Goal: Information Seeking & Learning: Find contact information

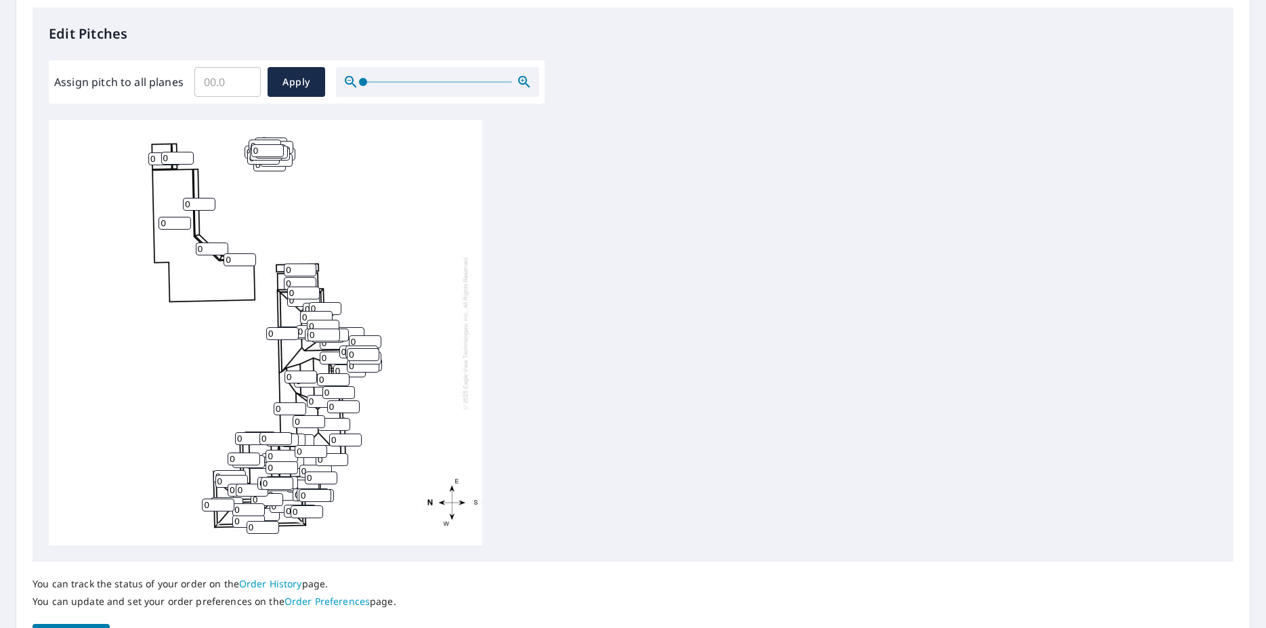
scroll to position [264, 0]
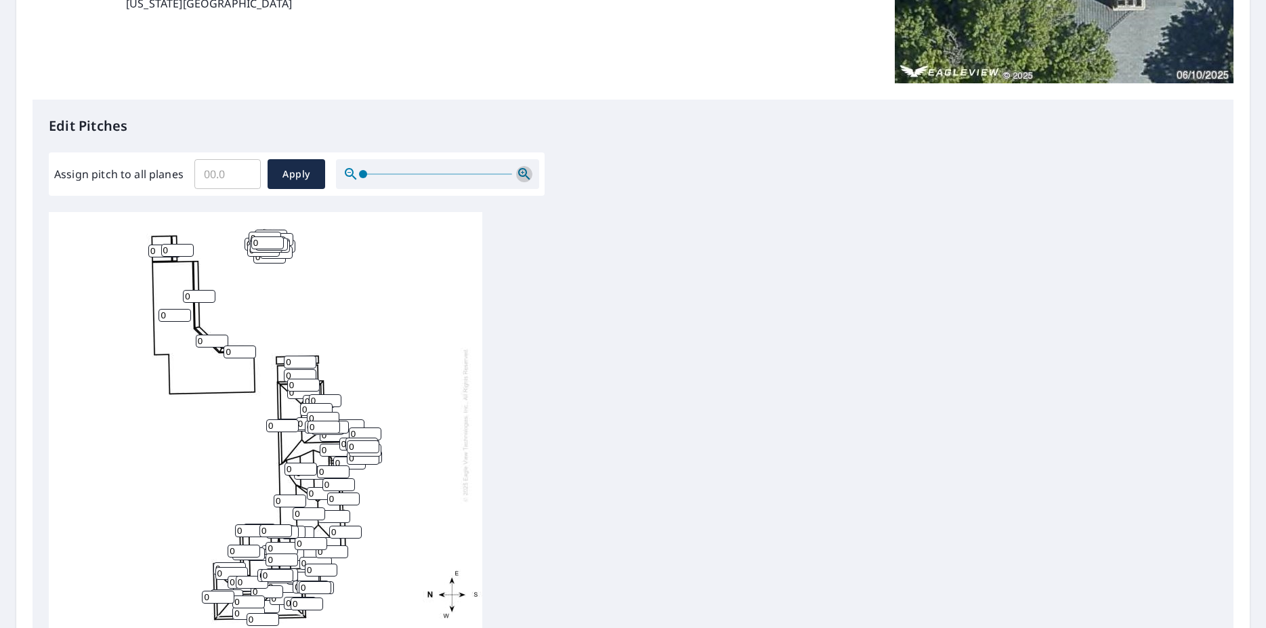
click at [518, 173] on icon "button" at bounding box center [524, 174] width 12 height 12
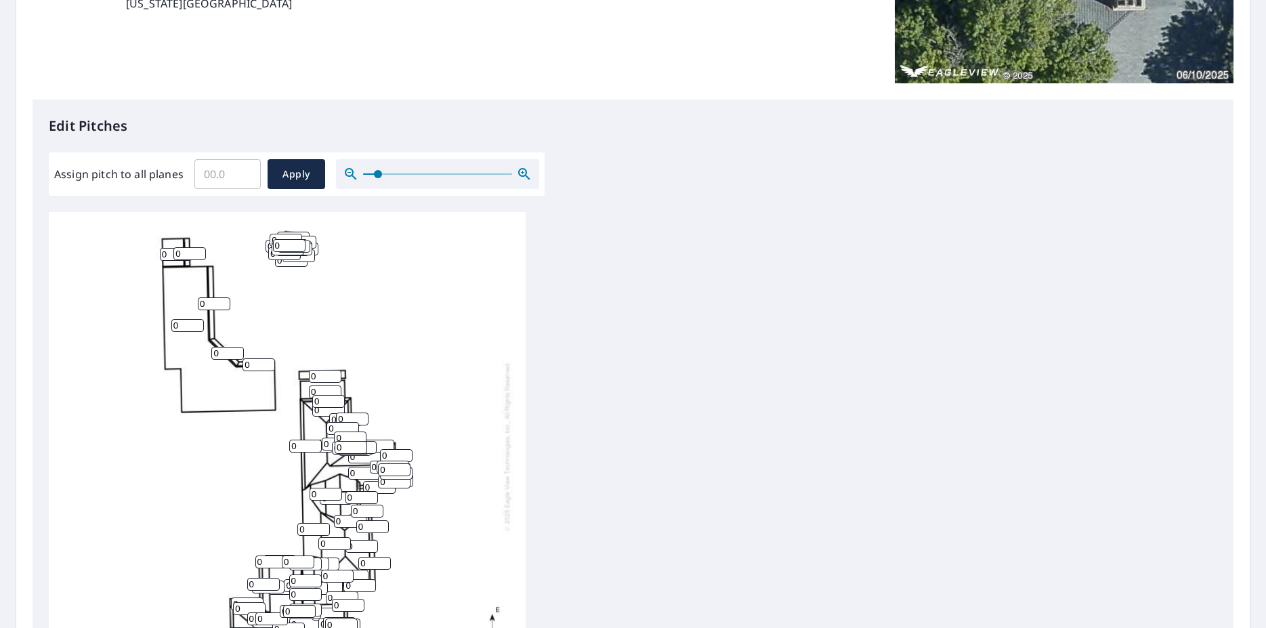
click at [518, 173] on icon "button" at bounding box center [524, 174] width 12 height 12
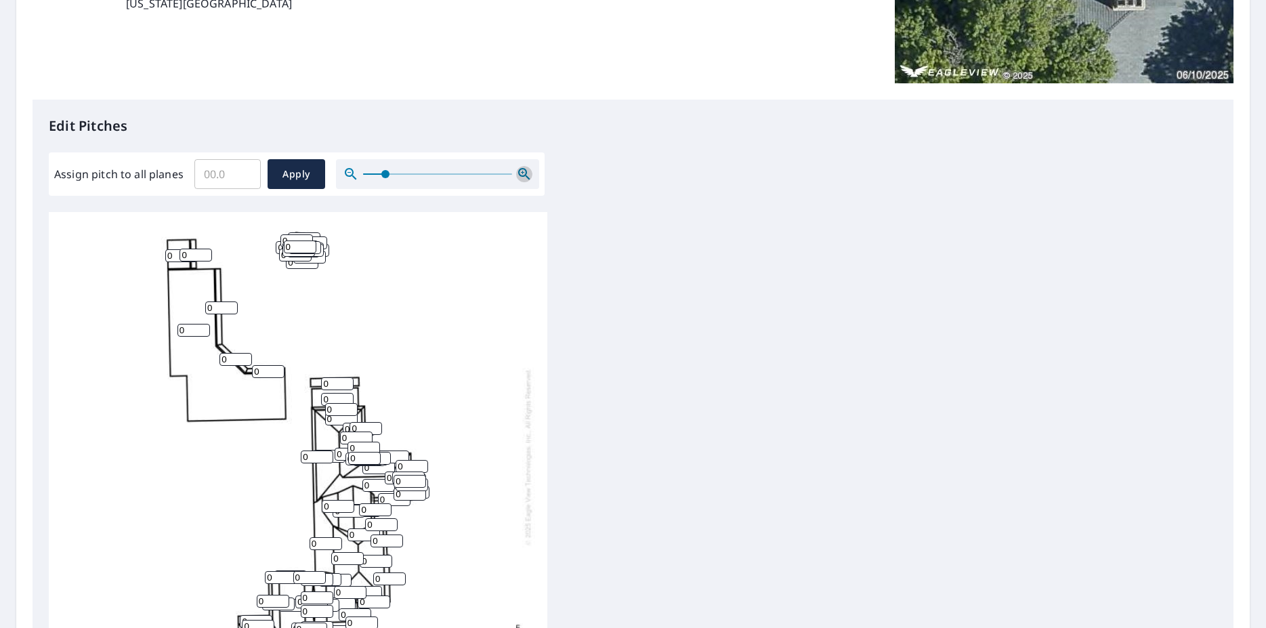
click at [518, 173] on icon "button" at bounding box center [524, 174] width 12 height 12
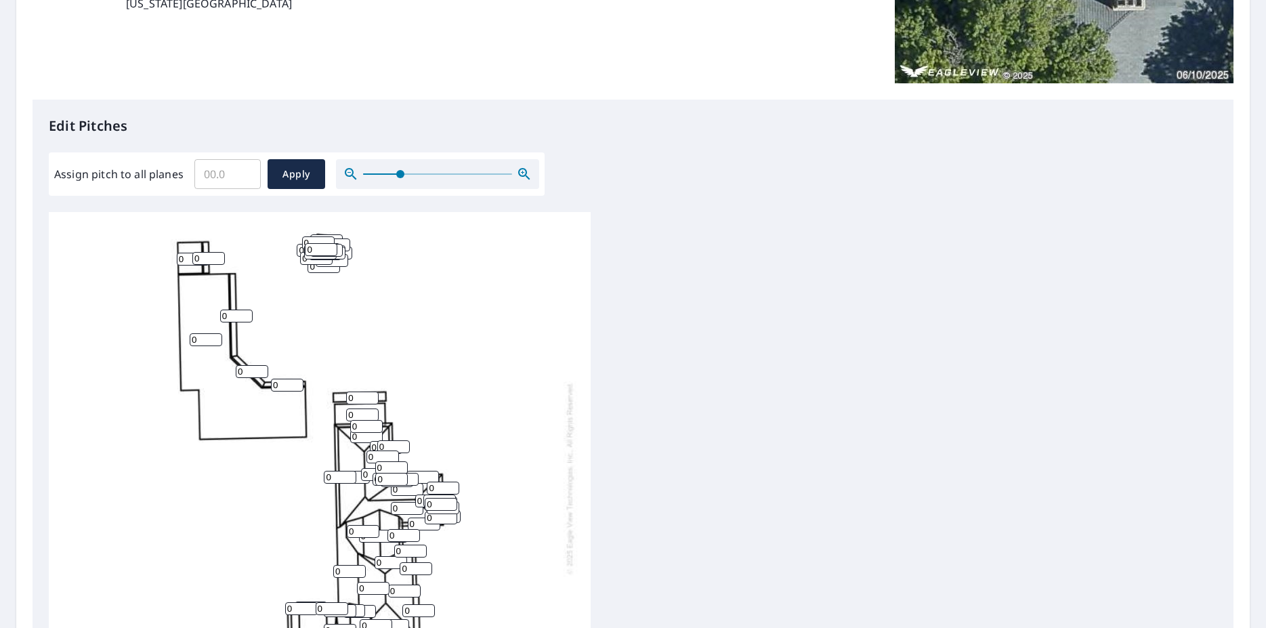
click at [518, 173] on icon "button" at bounding box center [524, 174] width 12 height 12
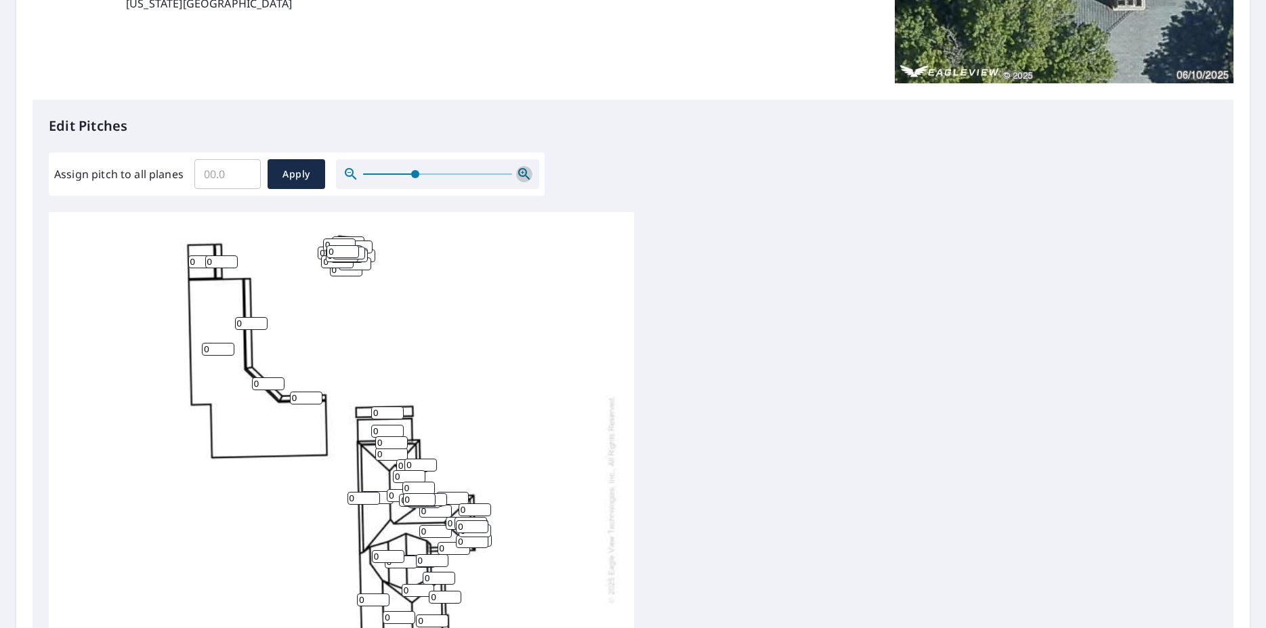
click at [518, 173] on icon "button" at bounding box center [524, 174] width 12 height 12
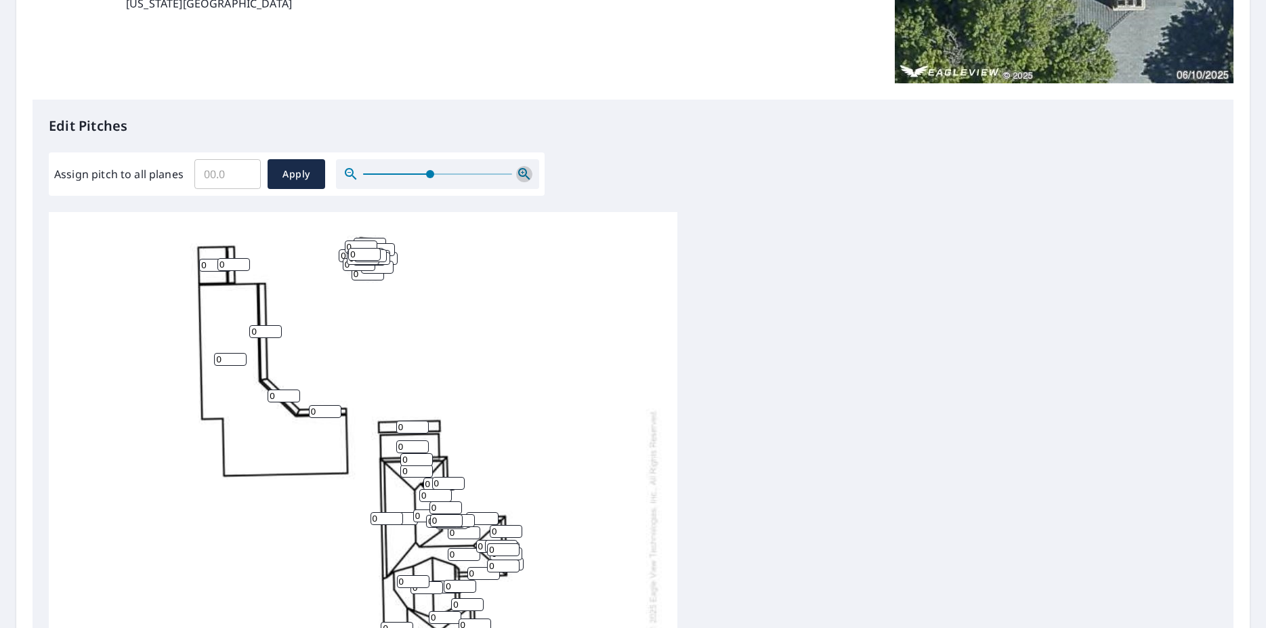
click at [518, 173] on icon "button" at bounding box center [524, 174] width 12 height 12
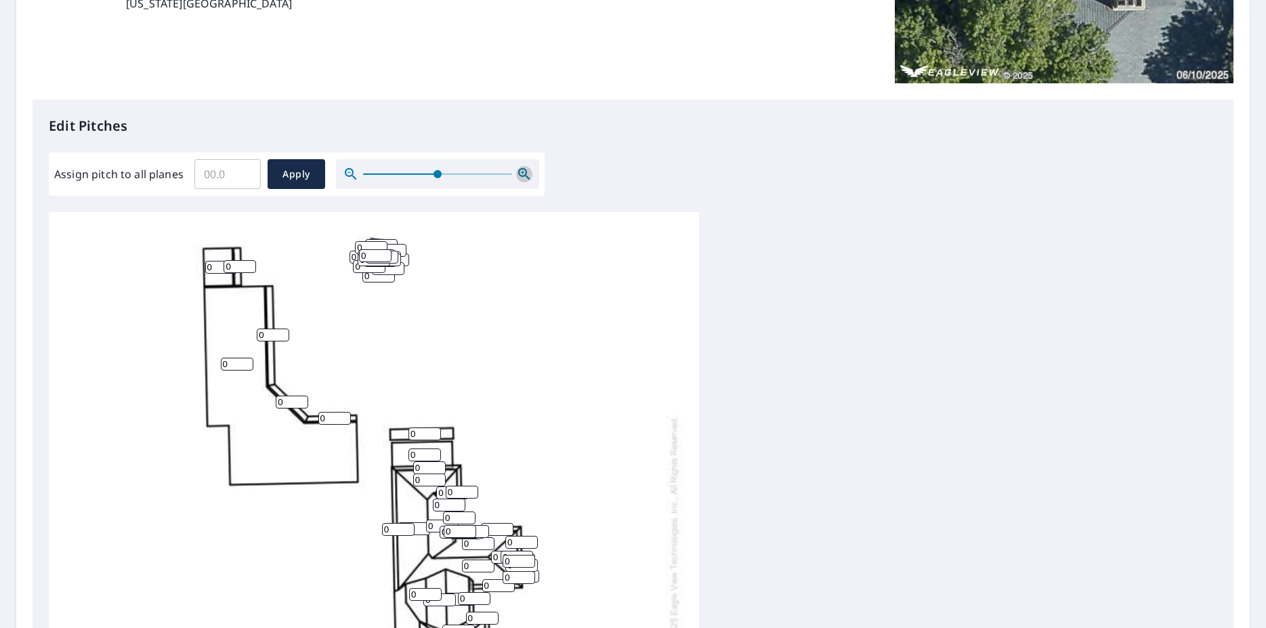
click at [518, 173] on icon "button" at bounding box center [524, 174] width 12 height 12
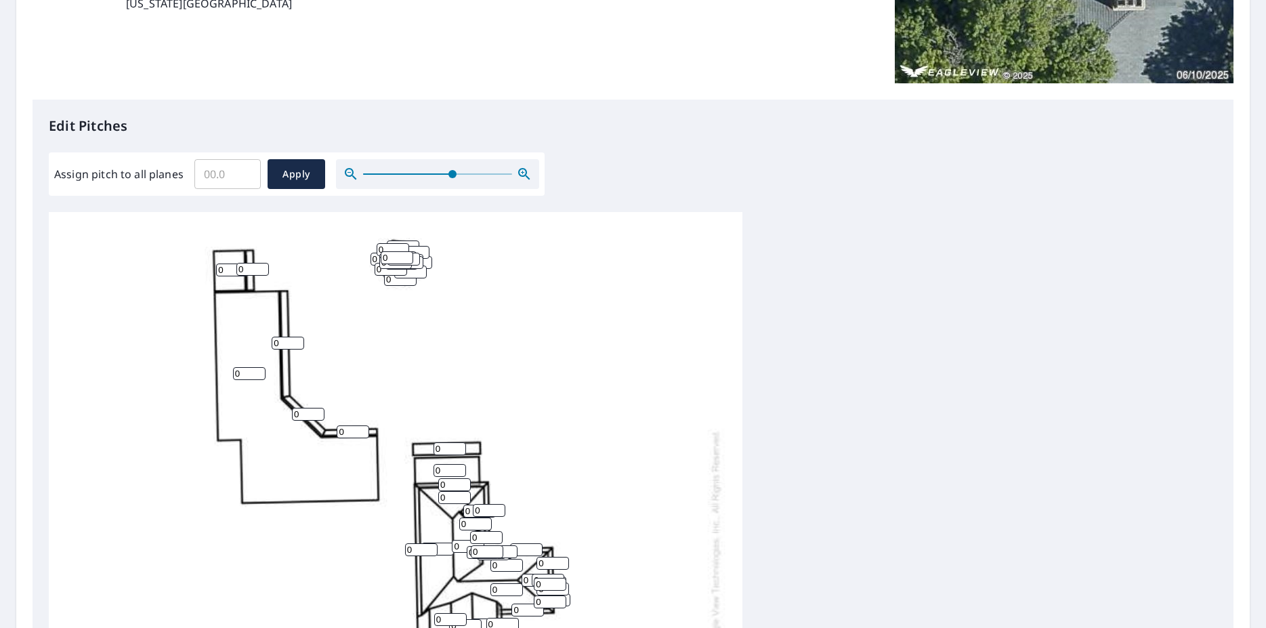
click at [518, 173] on icon "button" at bounding box center [524, 174] width 12 height 12
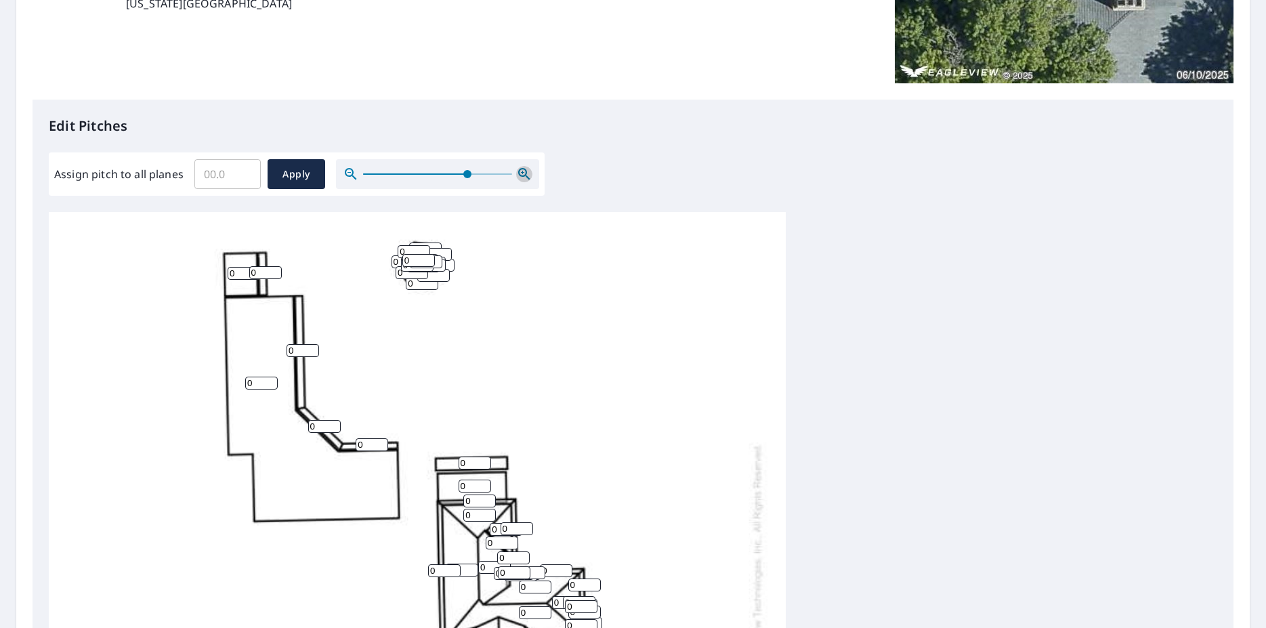
click at [518, 173] on icon "button" at bounding box center [524, 174] width 12 height 12
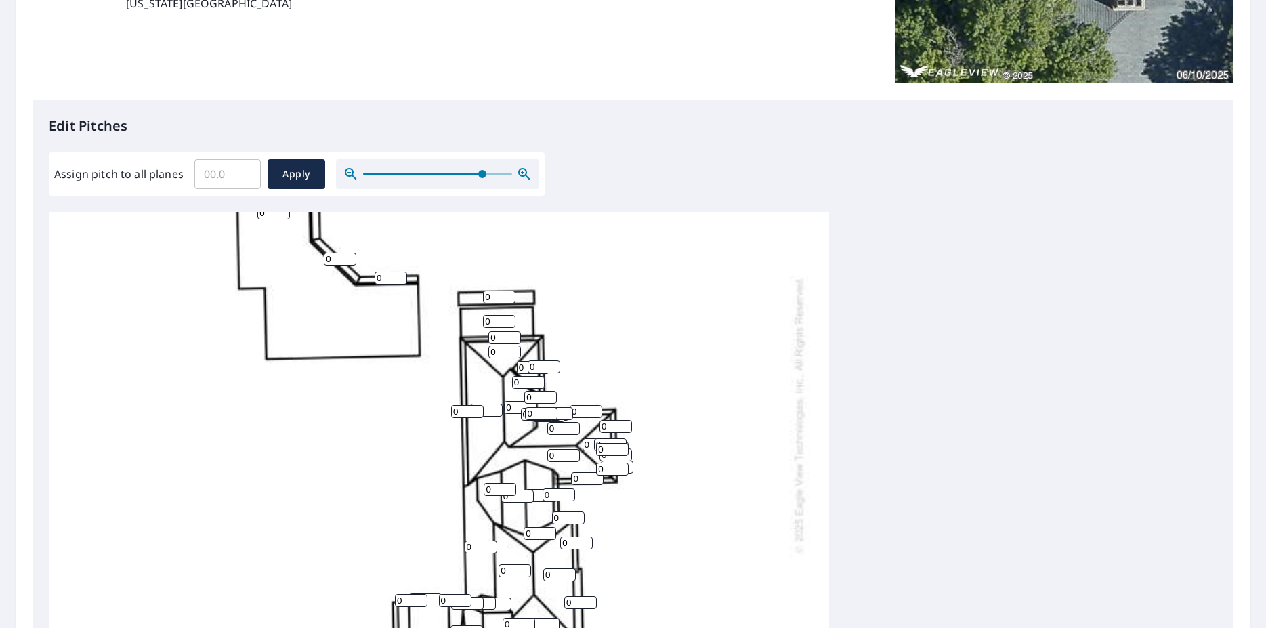
scroll to position [0, 0]
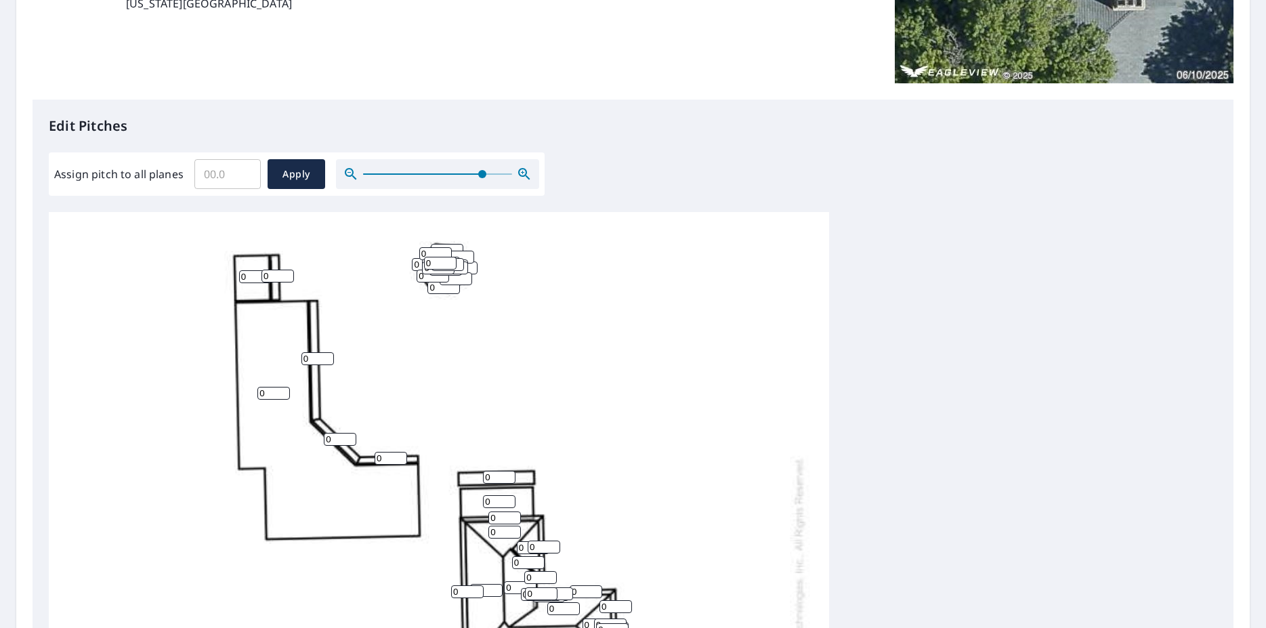
drag, startPoint x: 308, startPoint y: 360, endPoint x: 257, endPoint y: 360, distance: 51.5
click at [301, 360] on input "0" at bounding box center [317, 358] width 33 height 13
type input "7"
drag, startPoint x: 332, startPoint y: 439, endPoint x: 221, endPoint y: 444, distance: 111.2
click at [324, 446] on input "0" at bounding box center [340, 439] width 33 height 13
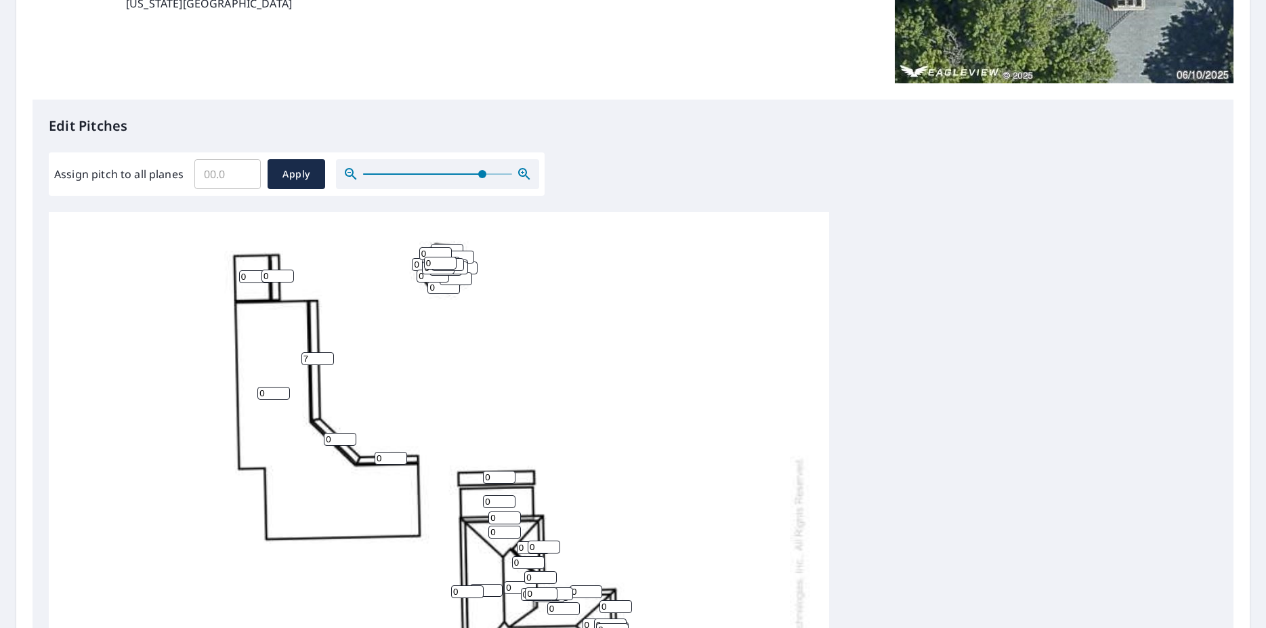
drag, startPoint x: 335, startPoint y: 442, endPoint x: 252, endPoint y: 444, distance: 83.3
click at [324, 442] on input "0" at bounding box center [340, 439] width 33 height 13
type input "7"
drag, startPoint x: 381, startPoint y: 457, endPoint x: 232, endPoint y: 461, distance: 148.4
click at [375, 458] on input "0" at bounding box center [391, 458] width 33 height 13
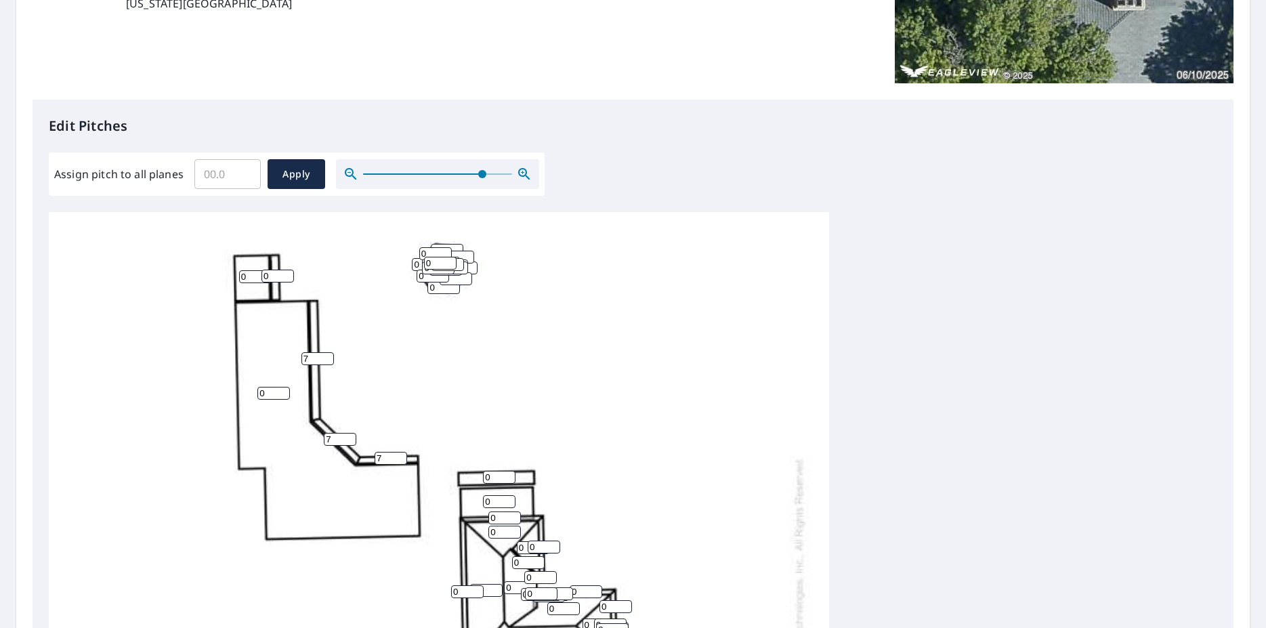
type input "7"
drag, startPoint x: 266, startPoint y: 393, endPoint x: 236, endPoint y: 394, distance: 29.8
click at [257, 394] on input "0" at bounding box center [273, 393] width 33 height 13
type input "0"
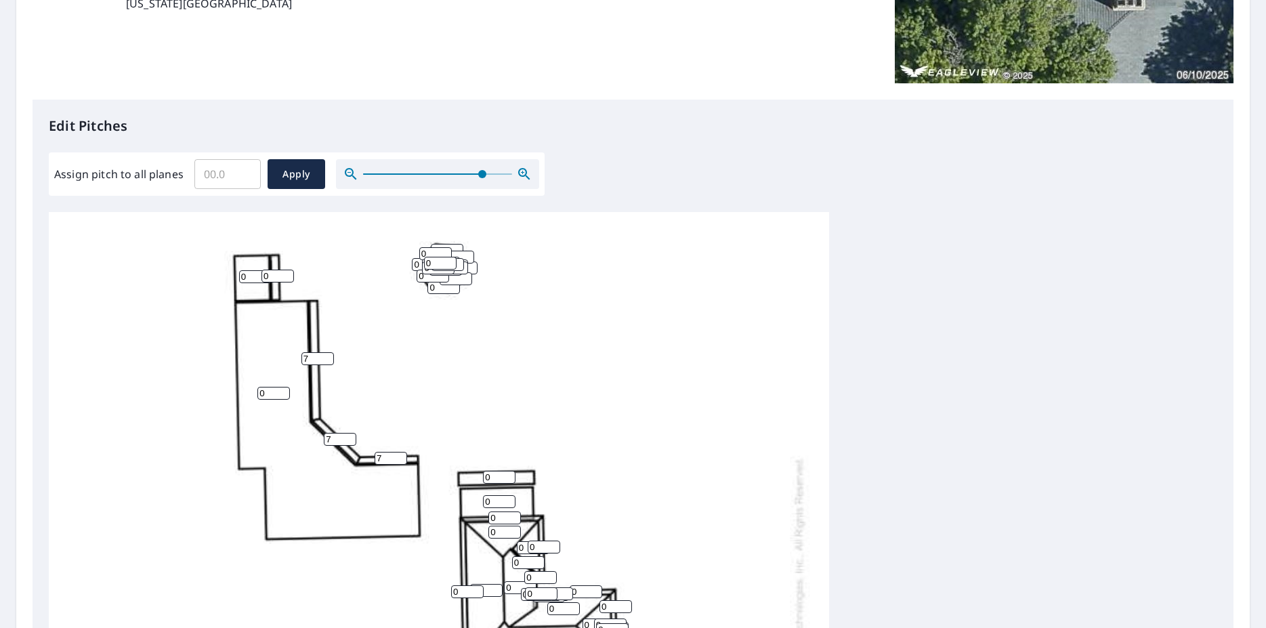
drag, startPoint x: 247, startPoint y: 276, endPoint x: 211, endPoint y: 278, distance: 36.6
click at [239, 277] on input "0" at bounding box center [255, 276] width 33 height 13
type input "4"
click at [261, 276] on input "0" at bounding box center [277, 276] width 33 height 13
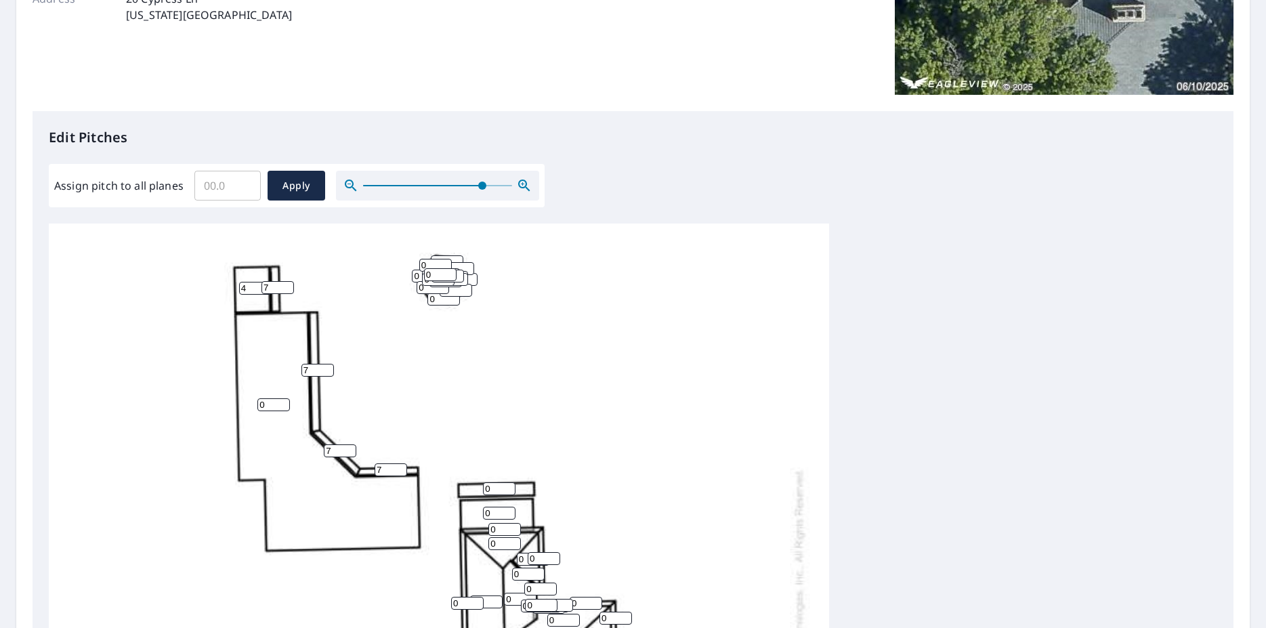
scroll to position [360, 0]
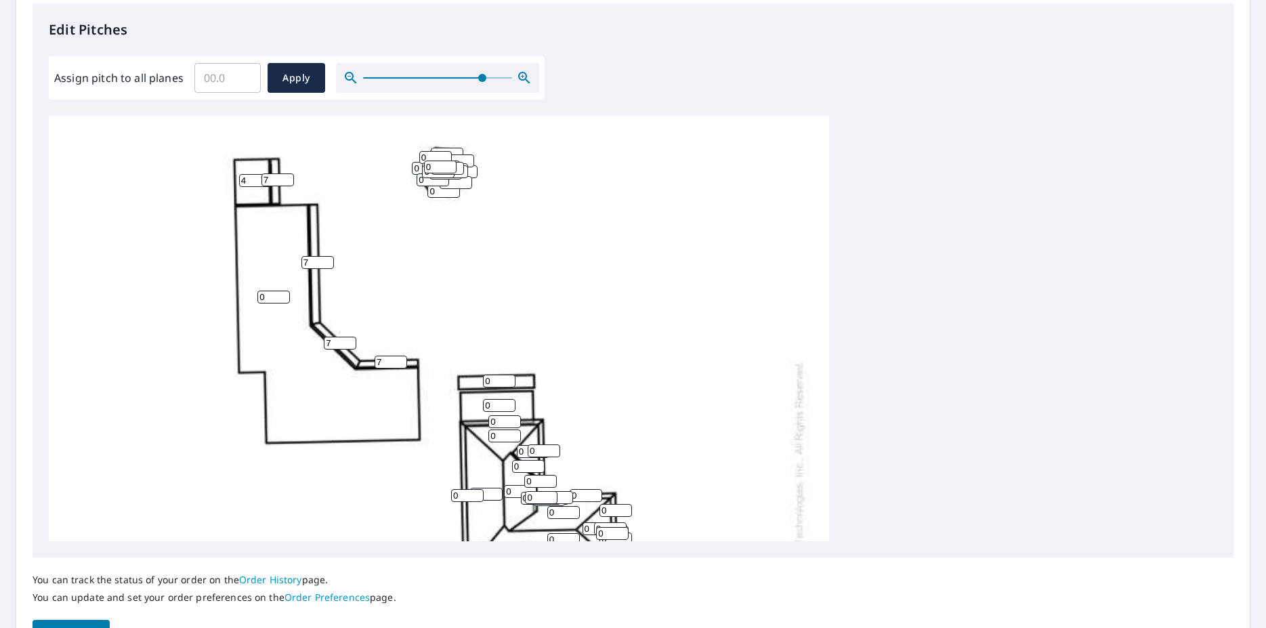
type input "7"
click at [524, 81] on icon "button" at bounding box center [524, 78] width 16 height 16
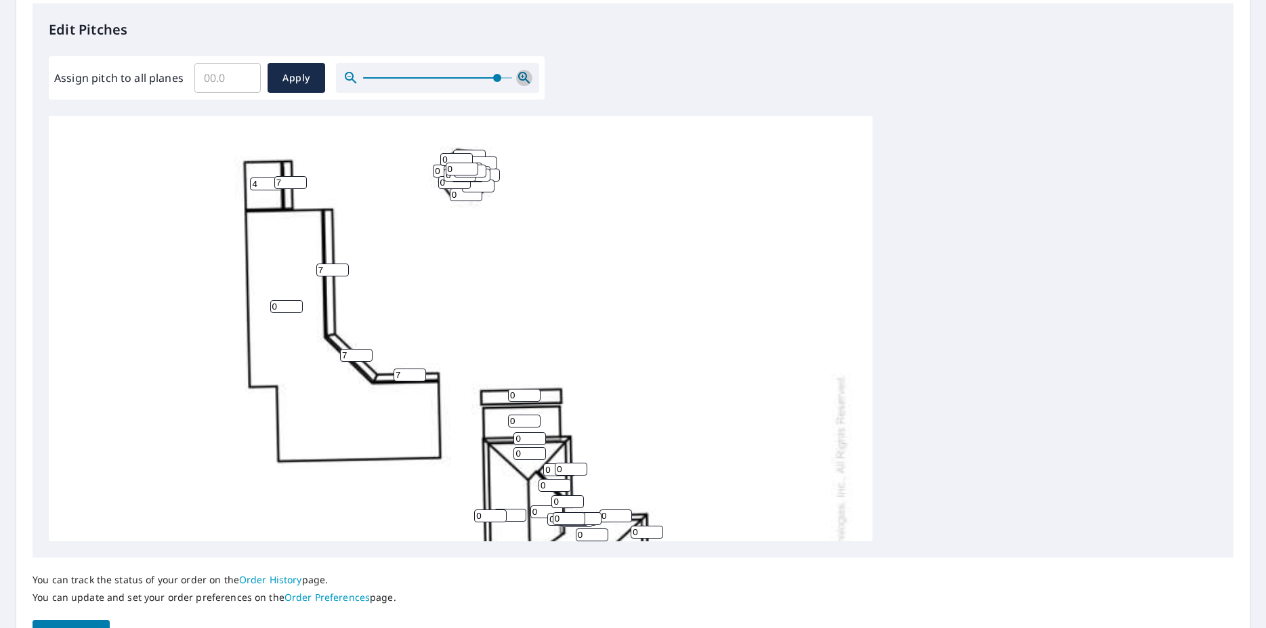
click at [524, 81] on icon "button" at bounding box center [524, 78] width 16 height 16
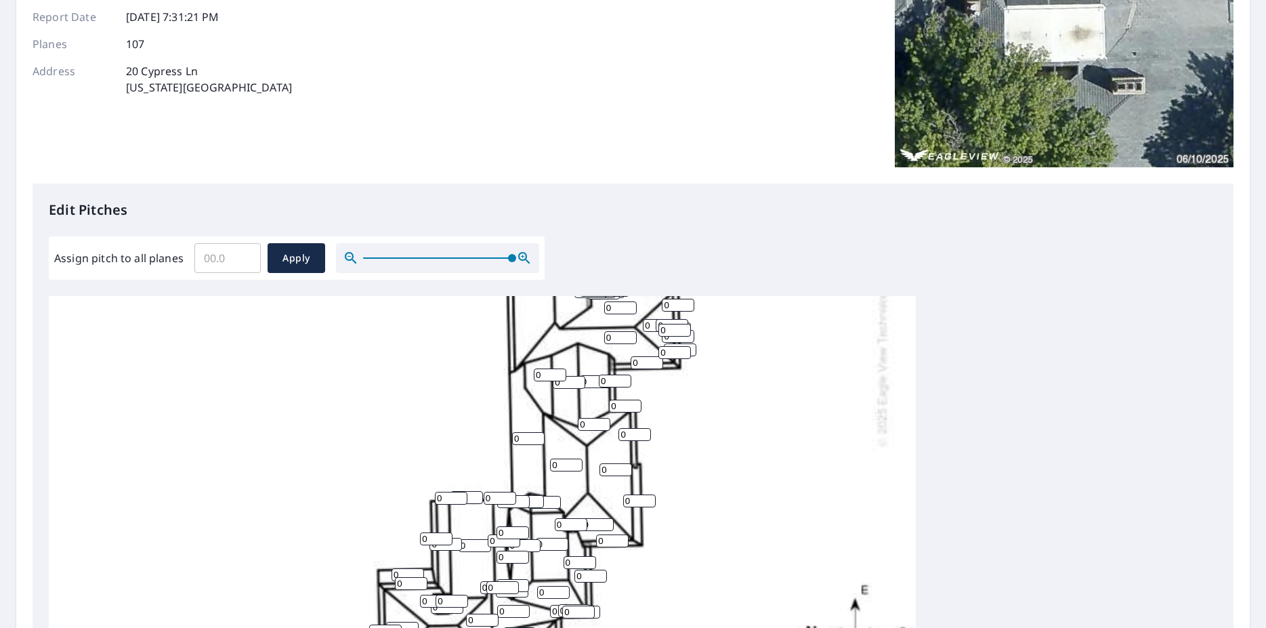
scroll to position [0, 0]
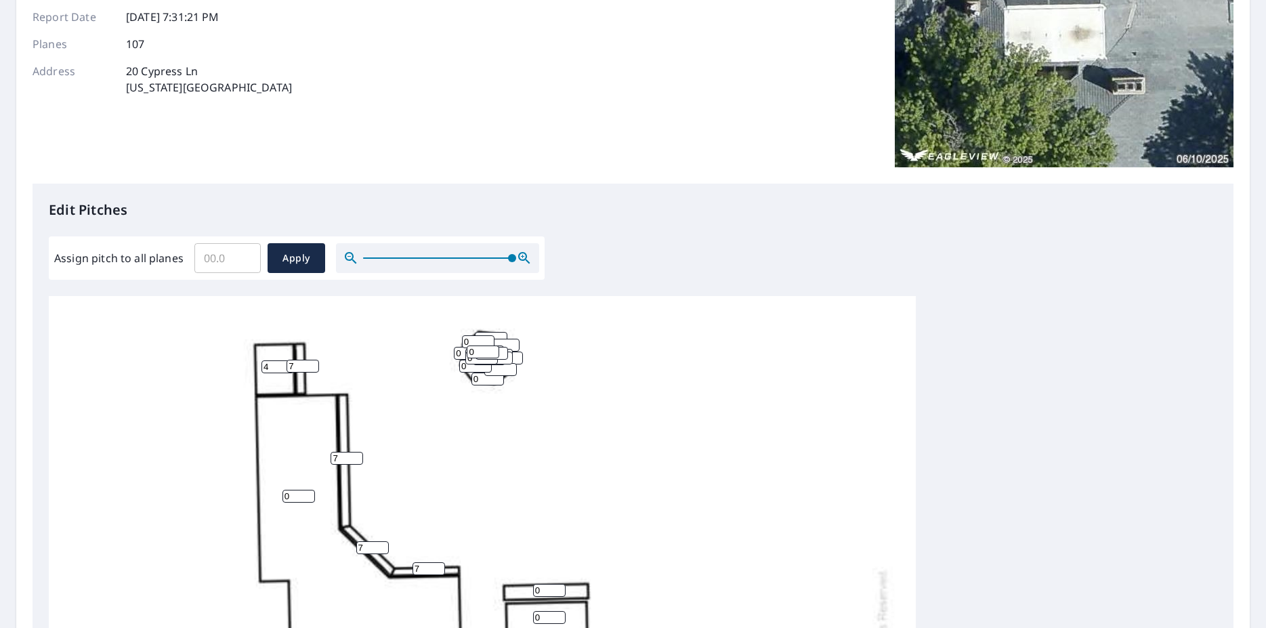
drag, startPoint x: 219, startPoint y: 257, endPoint x: 205, endPoint y: 256, distance: 14.3
click at [210, 256] on input "Assign pitch to all planes" at bounding box center [227, 258] width 66 height 38
type input "5"
click at [285, 259] on span "Apply" at bounding box center [296, 258] width 36 height 17
type input "5"
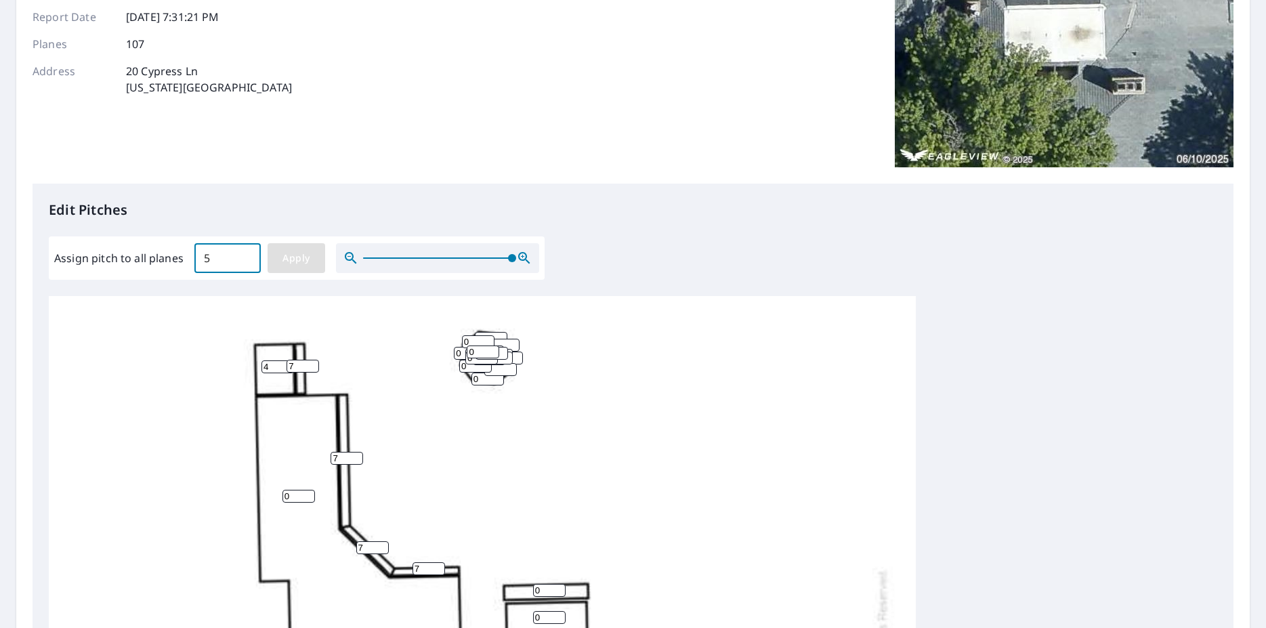
type input "5"
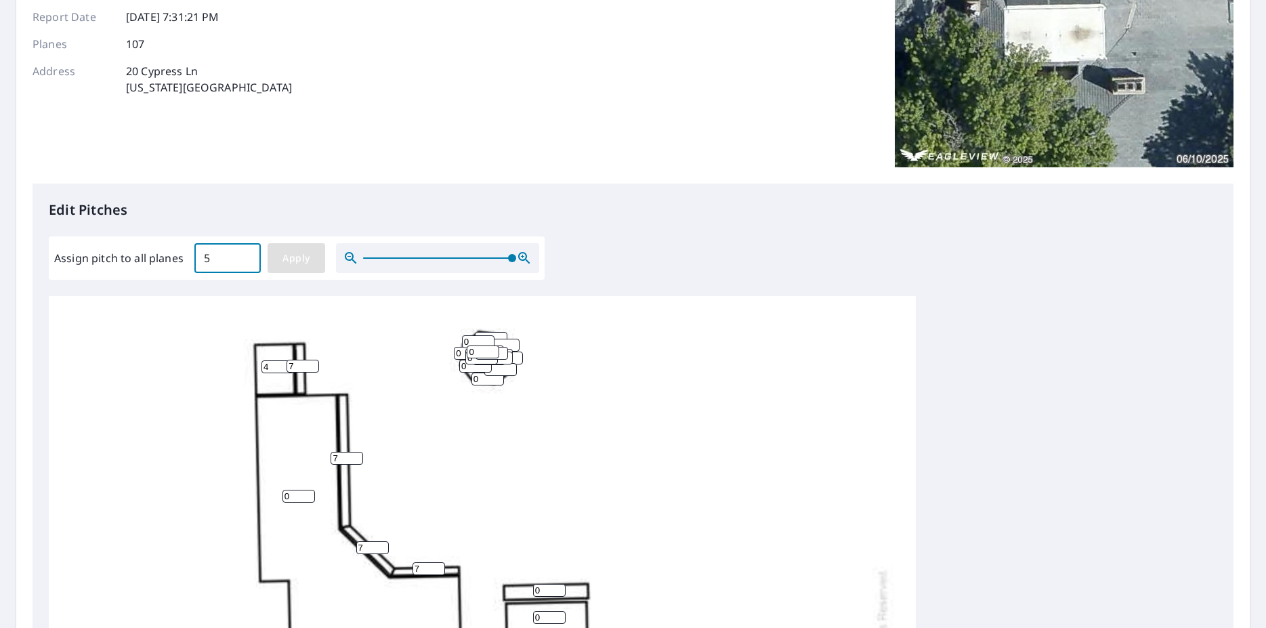
type input "5"
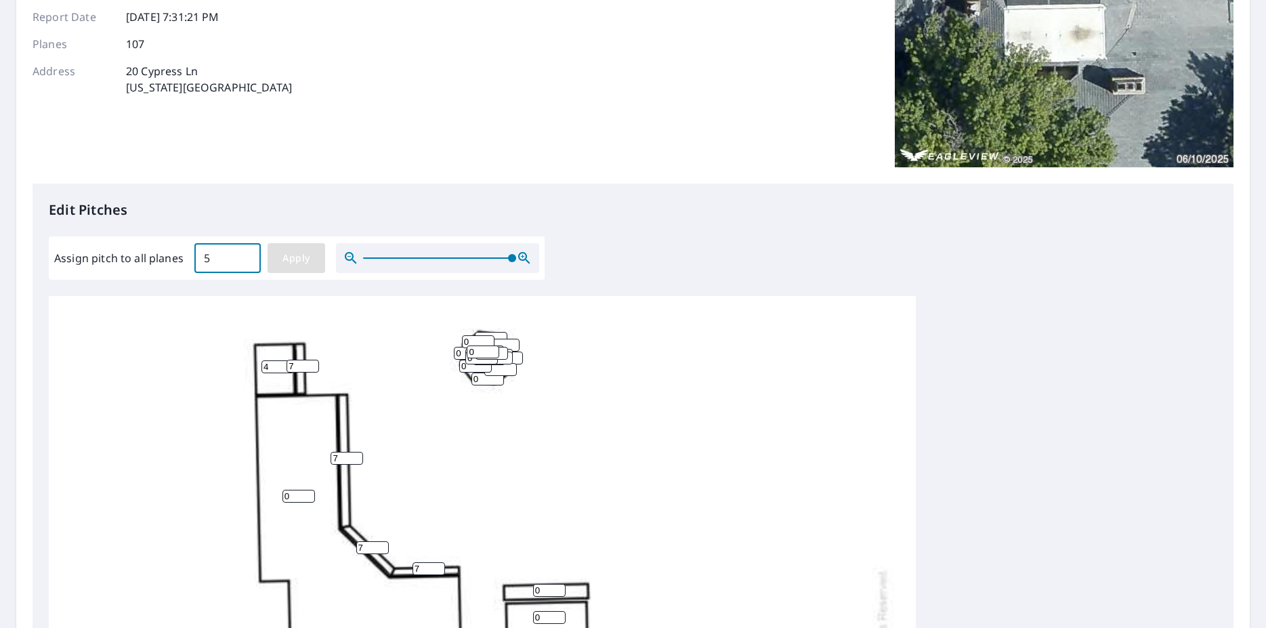
type input "5"
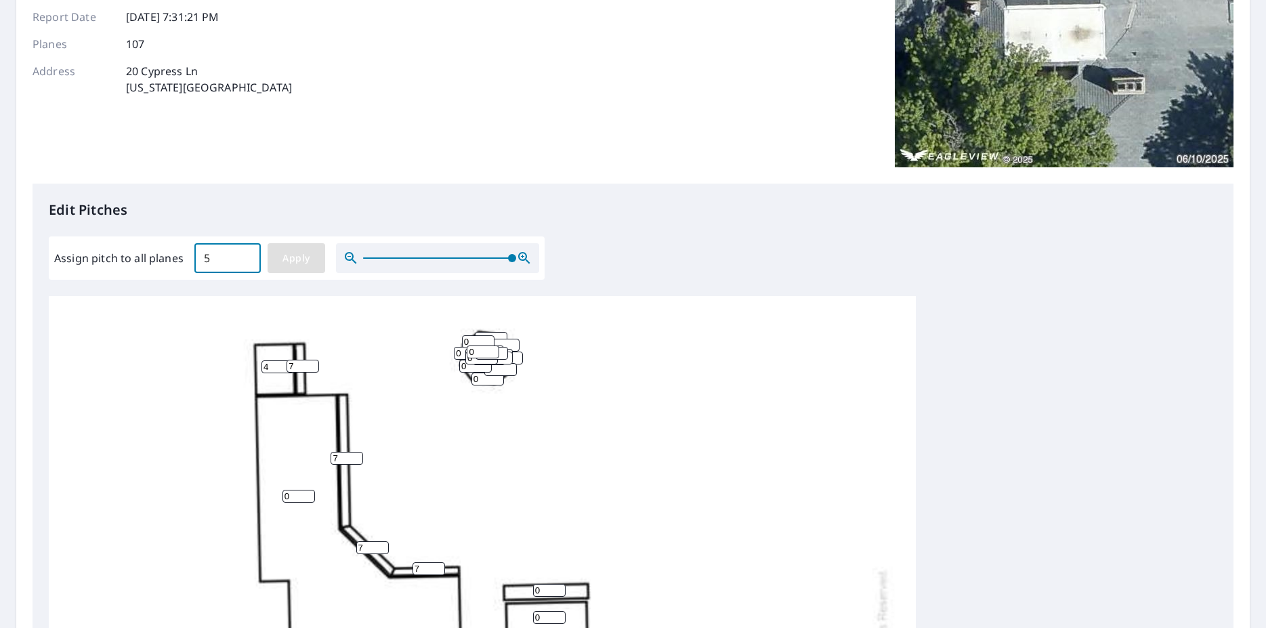
type input "5"
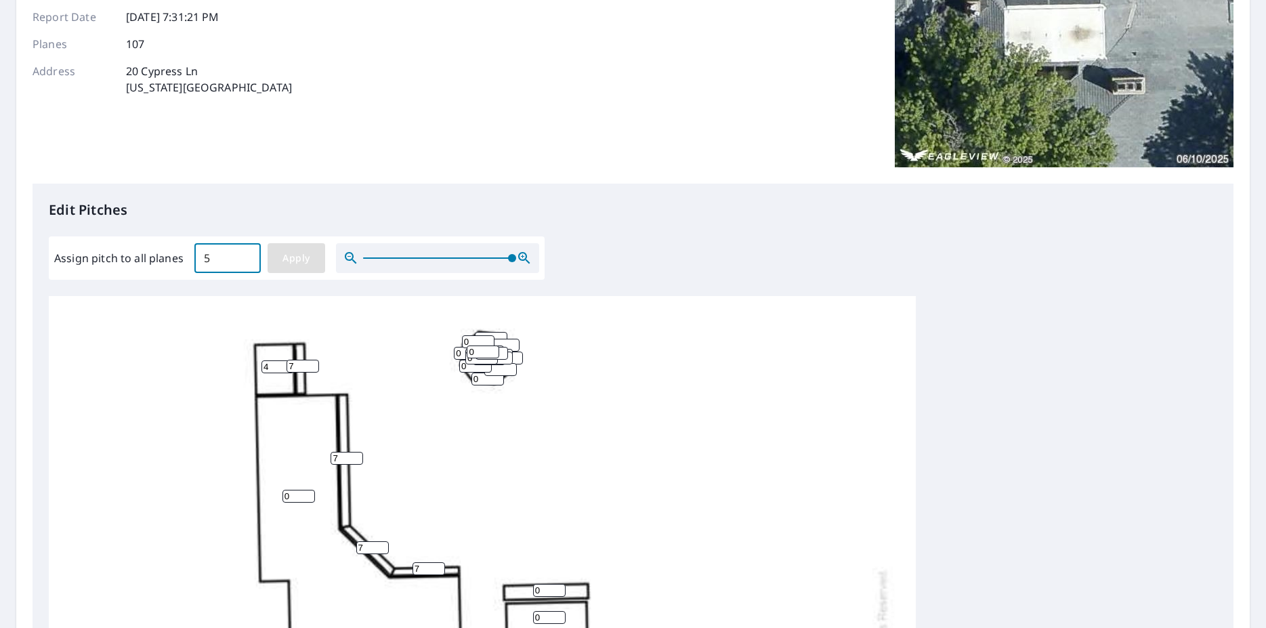
type input "5"
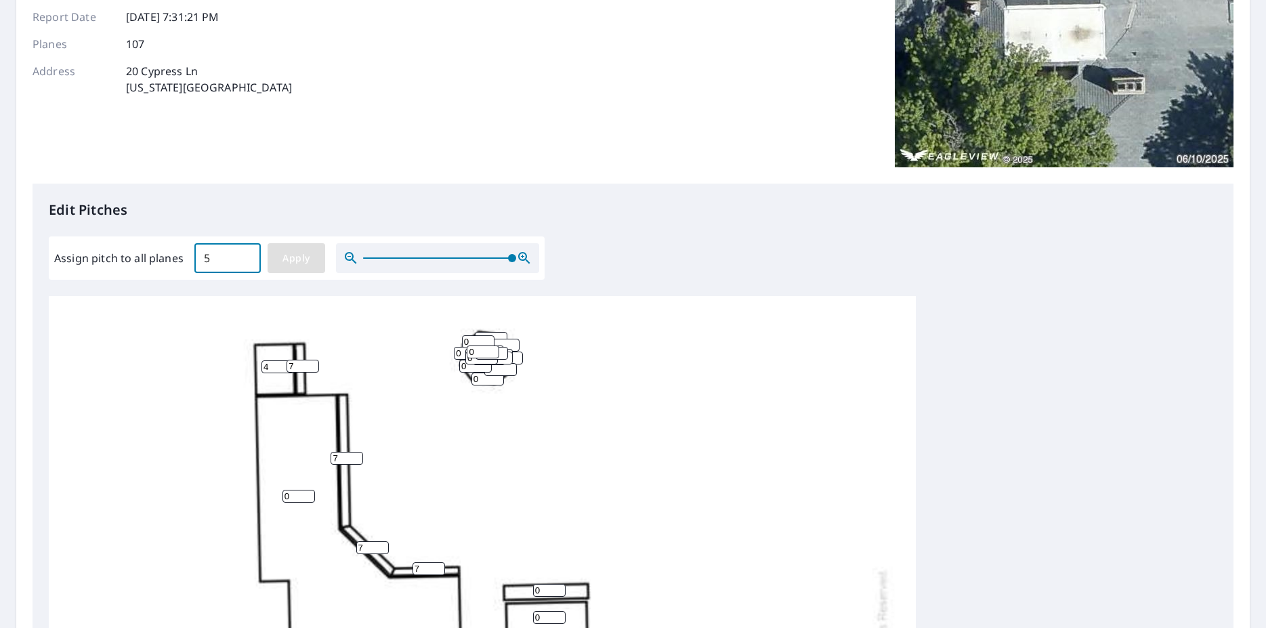
type input "5"
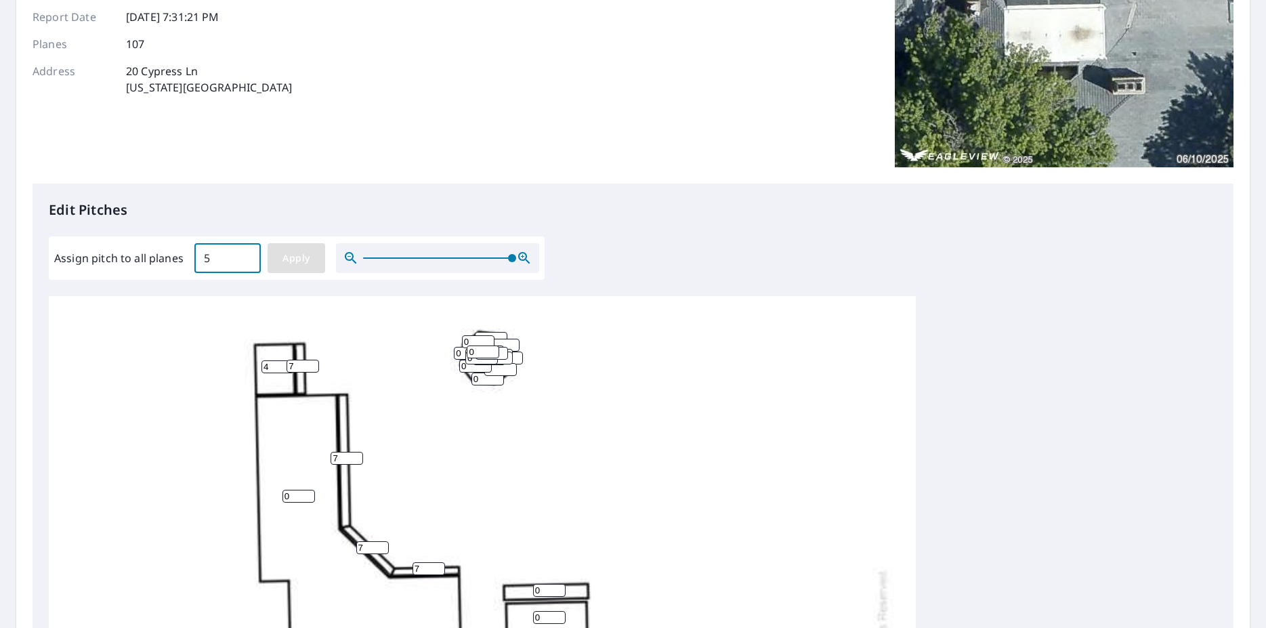
type input "5"
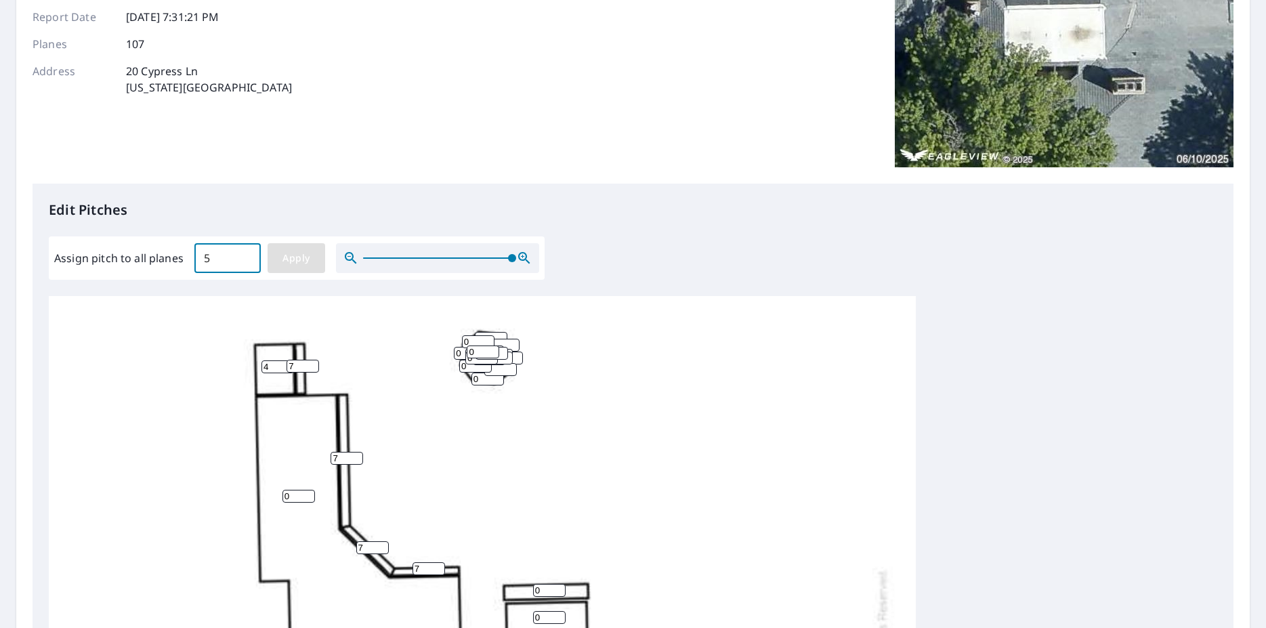
type input "5"
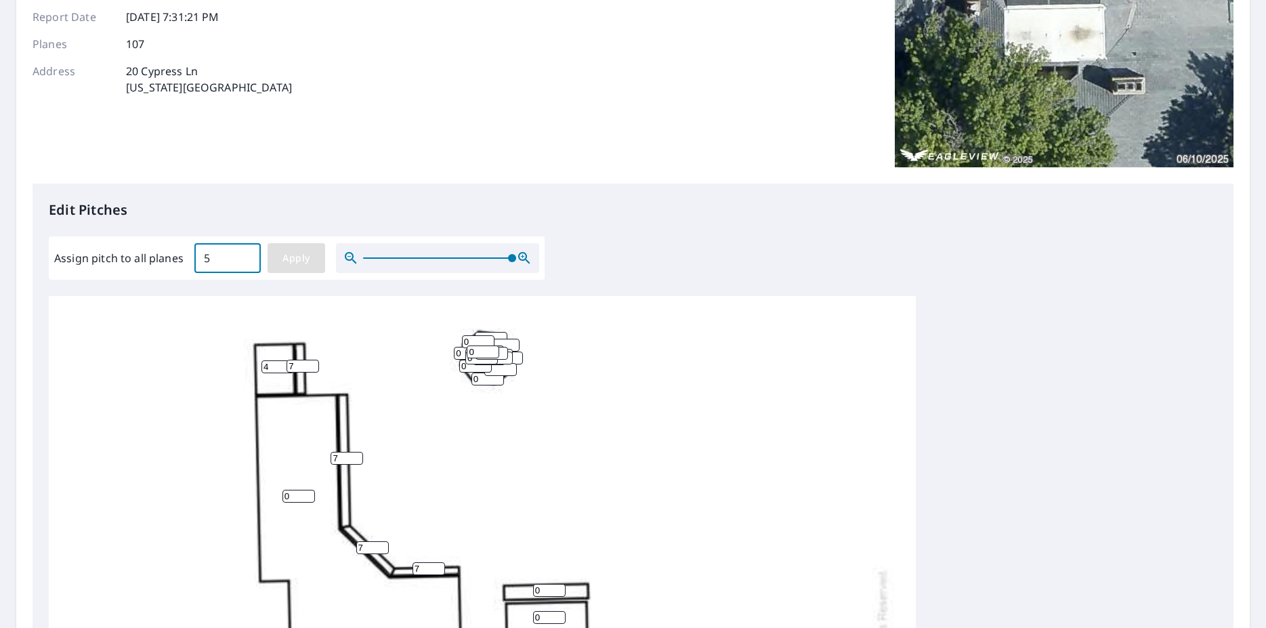
type input "5"
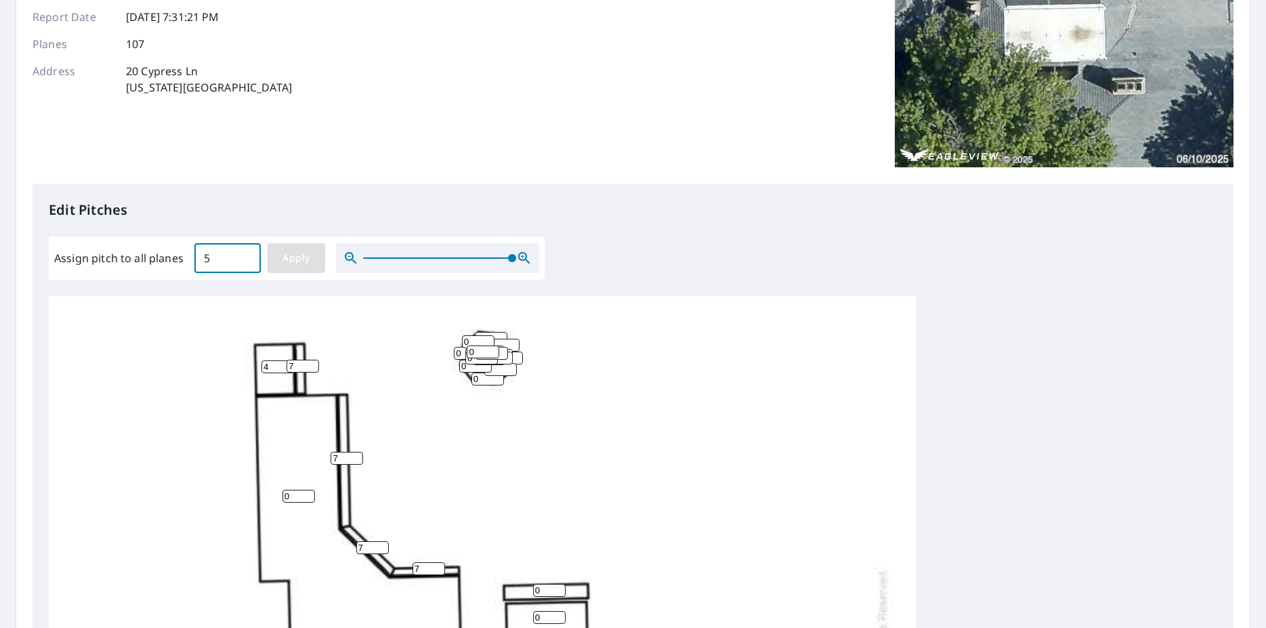
type input "5"
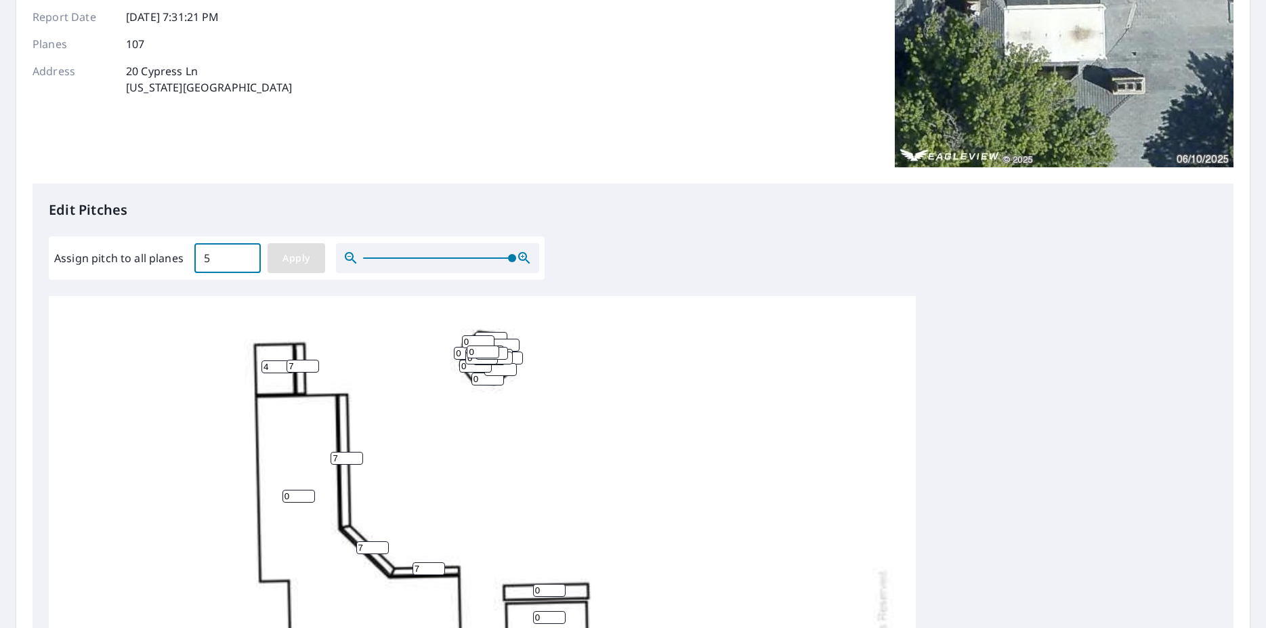
type input "5"
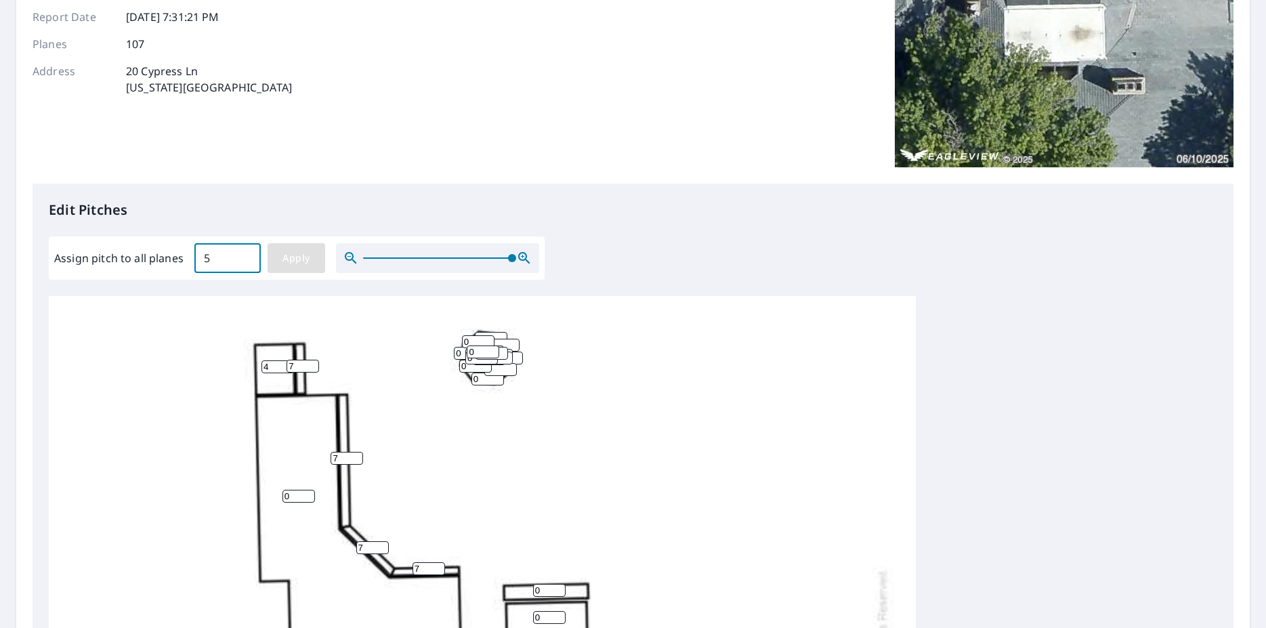
type input "5"
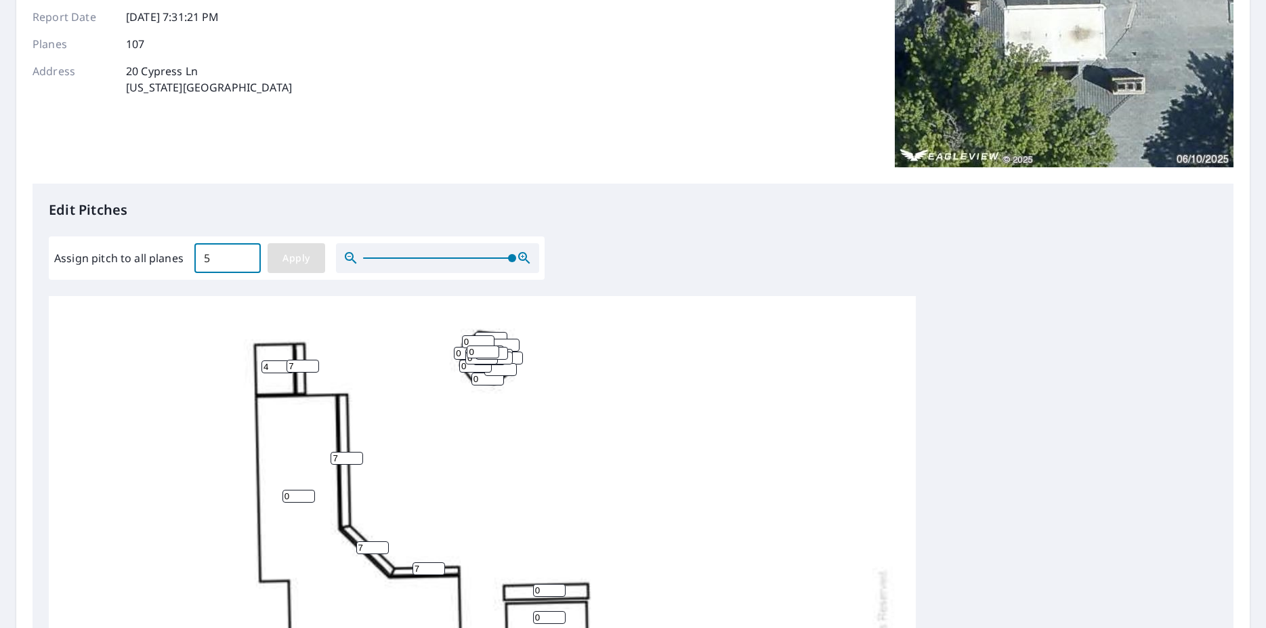
type input "5"
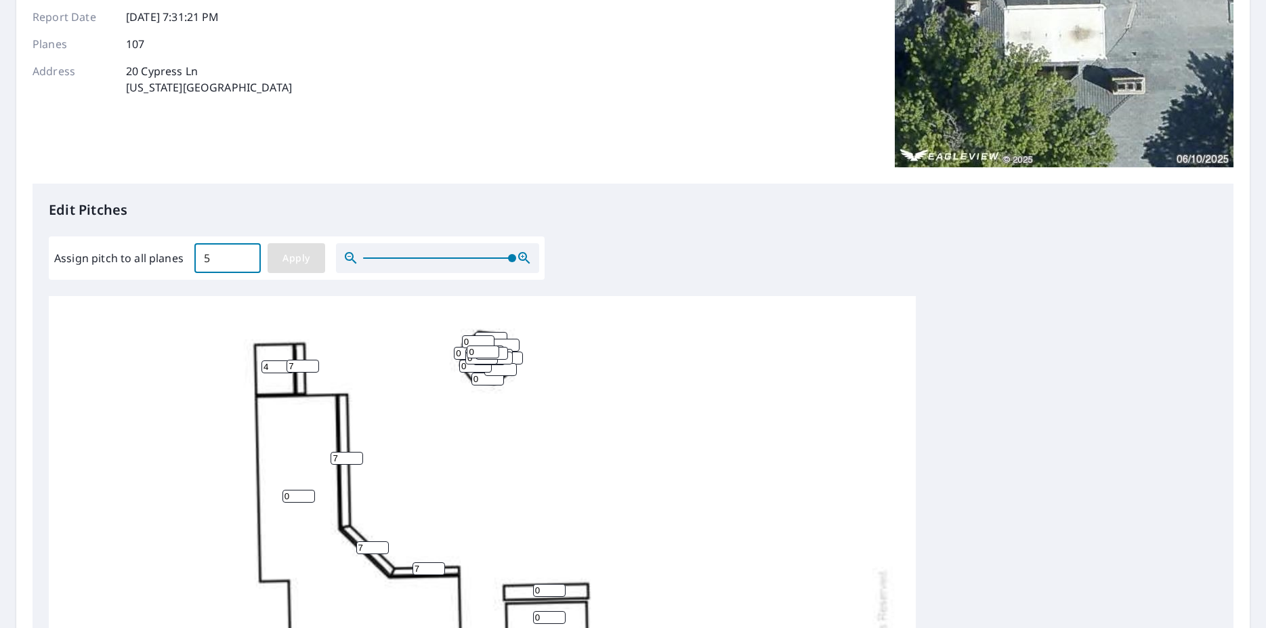
type input "5"
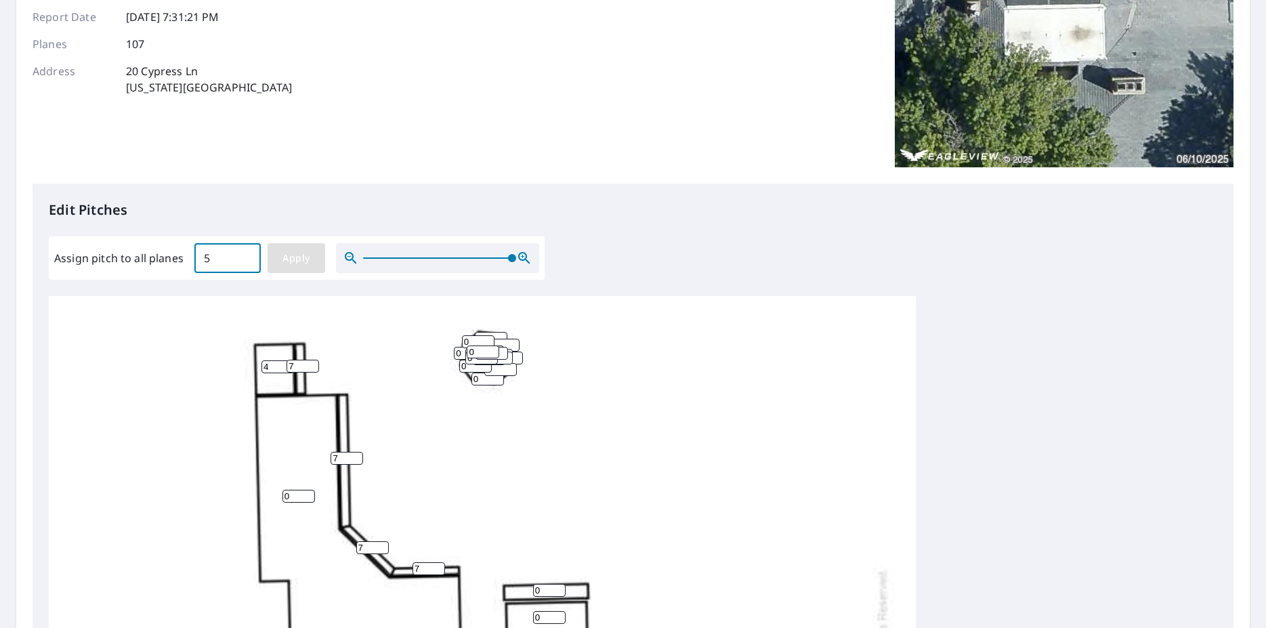
type input "5"
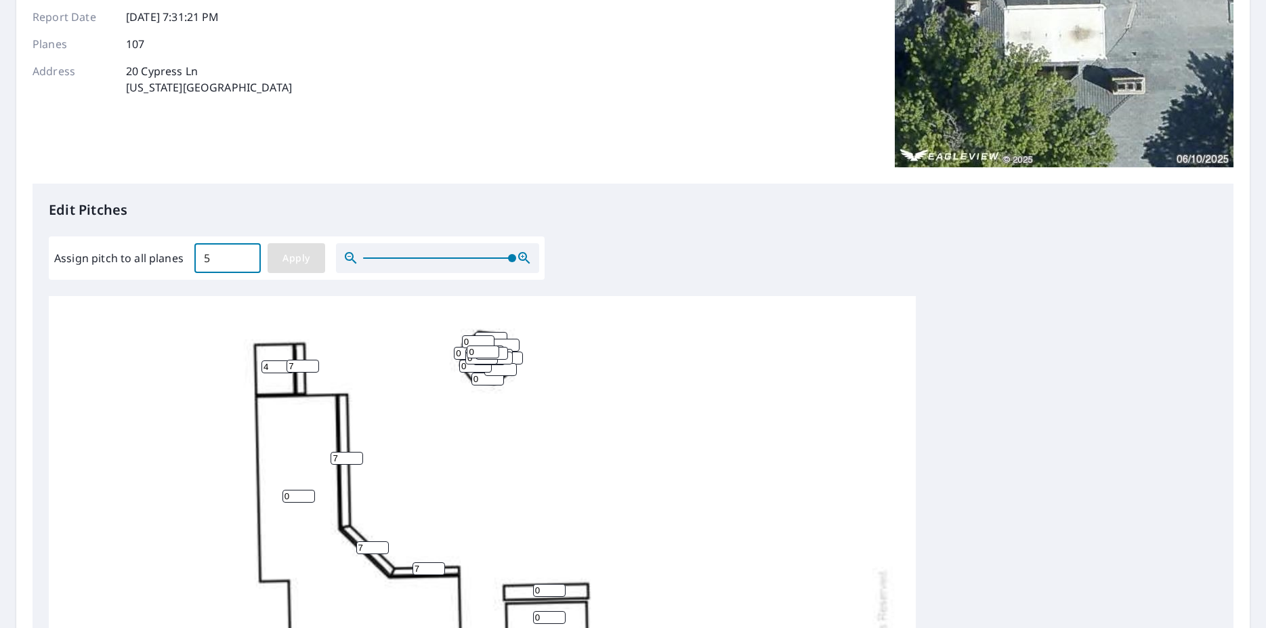
type input "5"
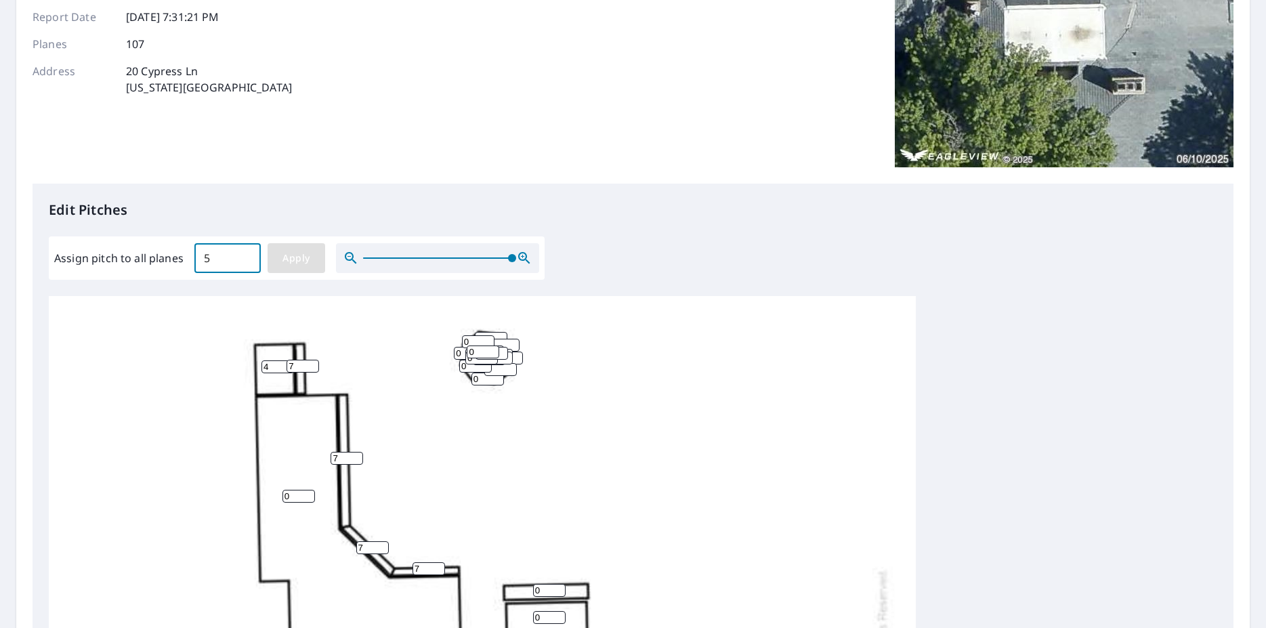
type input "5"
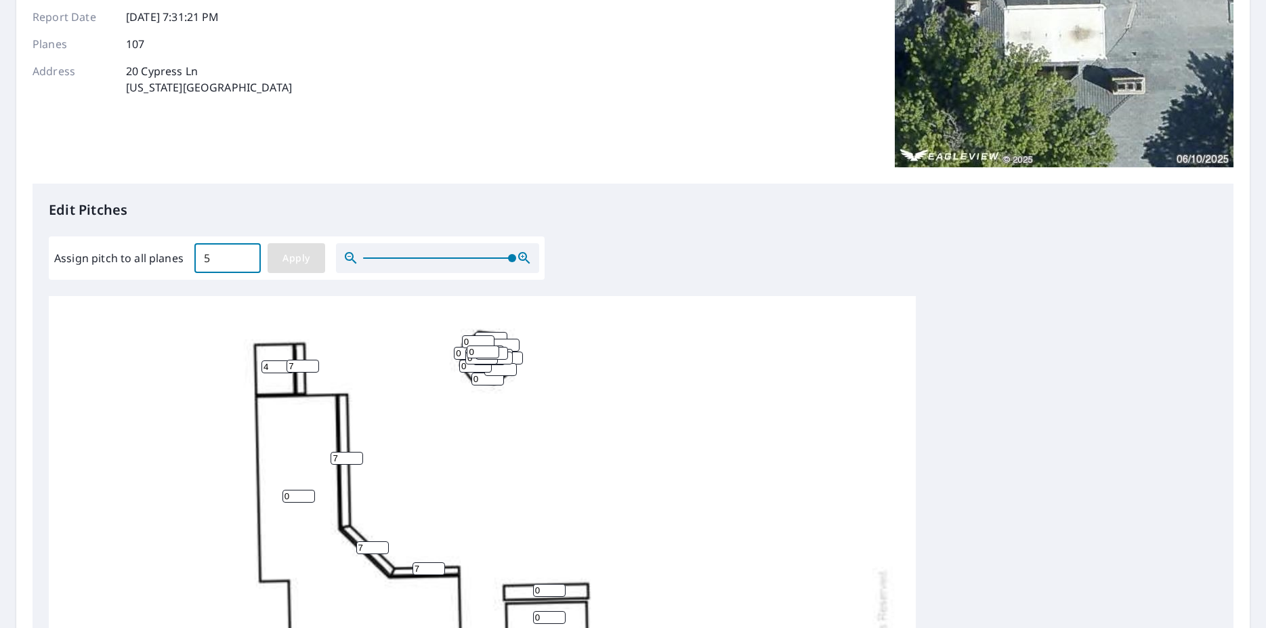
type input "5"
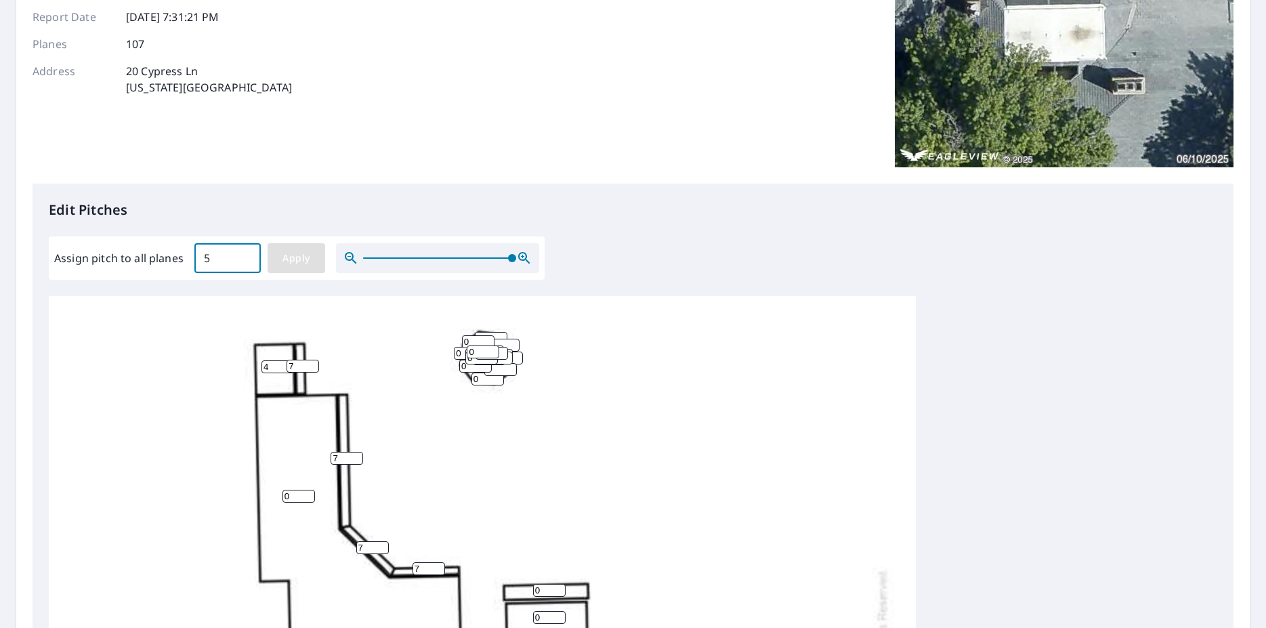
type input "5"
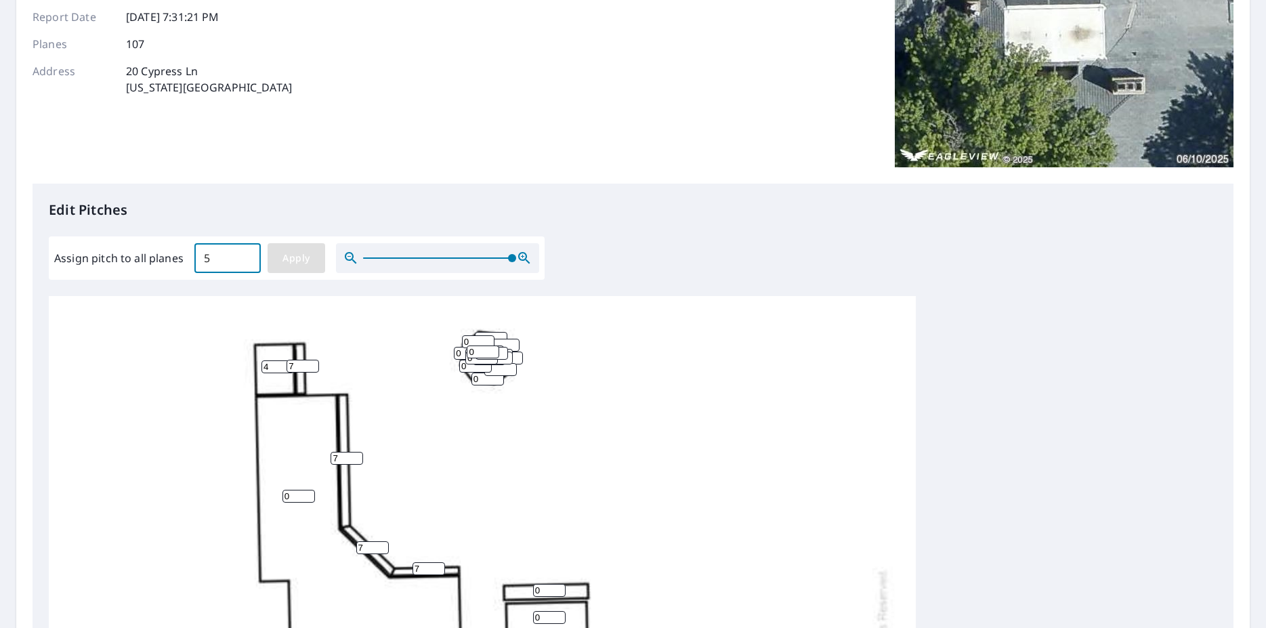
type input "5"
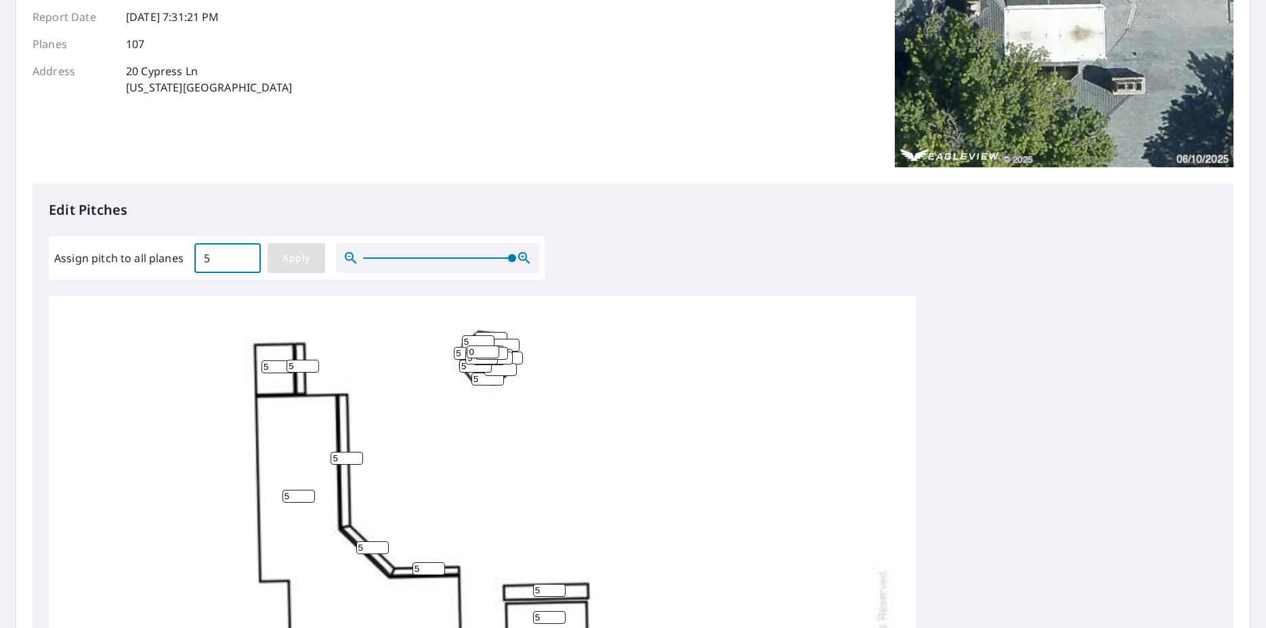
type input "5"
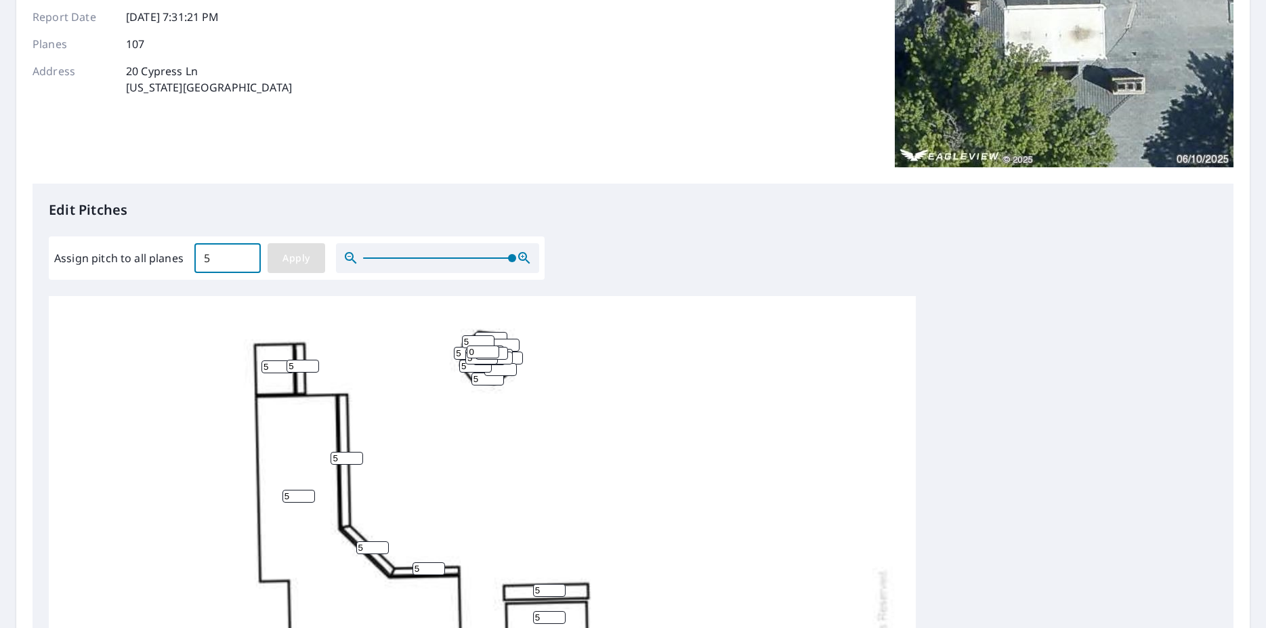
type input "5"
drag, startPoint x: 270, startPoint y: 364, endPoint x: 253, endPoint y: 364, distance: 16.9
click at [261, 364] on input "5" at bounding box center [277, 366] width 33 height 13
type input "4"
drag, startPoint x: 291, startPoint y: 367, endPoint x: 261, endPoint y: 368, distance: 29.8
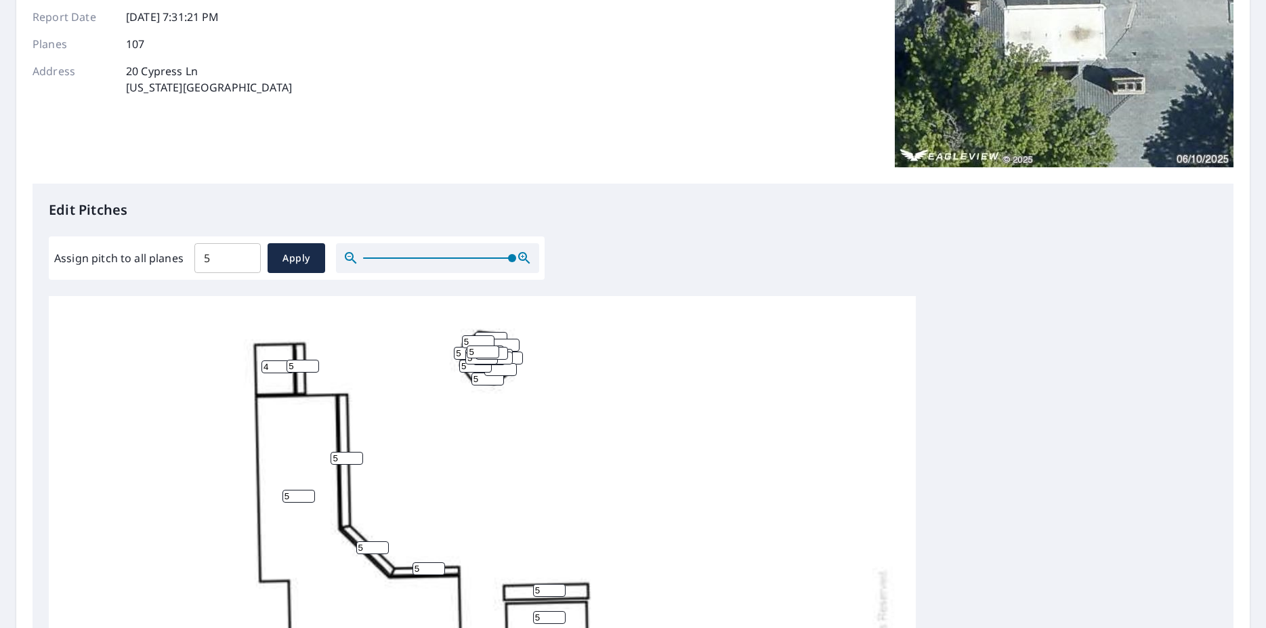
click at [287, 368] on input "5" at bounding box center [303, 366] width 33 height 13
type input "7"
drag, startPoint x: 341, startPoint y: 457, endPoint x: 315, endPoint y: 460, distance: 26.6
click at [331, 459] on input "5" at bounding box center [347, 458] width 33 height 13
type input "7"
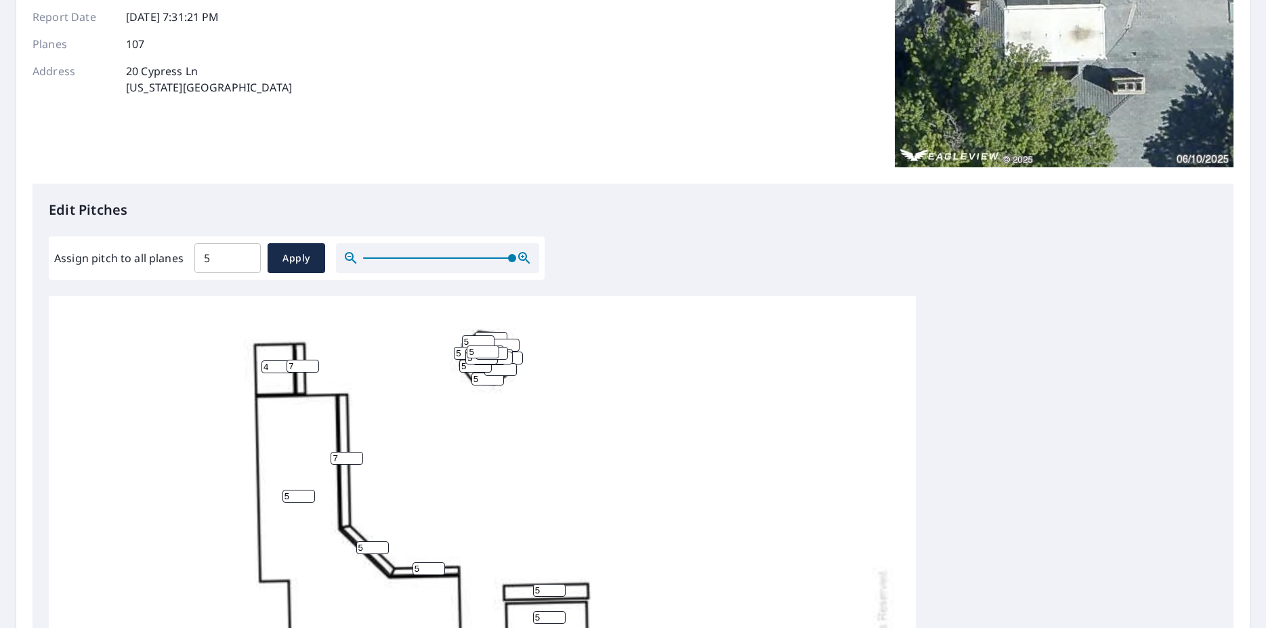
drag, startPoint x: 366, startPoint y: 547, endPoint x: 341, endPoint y: 547, distance: 25.7
click at [356, 547] on input "5" at bounding box center [372, 547] width 33 height 13
type input "7"
drag, startPoint x: 413, startPoint y: 570, endPoint x: 388, endPoint y: 571, distance: 25.1
click at [413, 570] on input "5" at bounding box center [429, 568] width 33 height 13
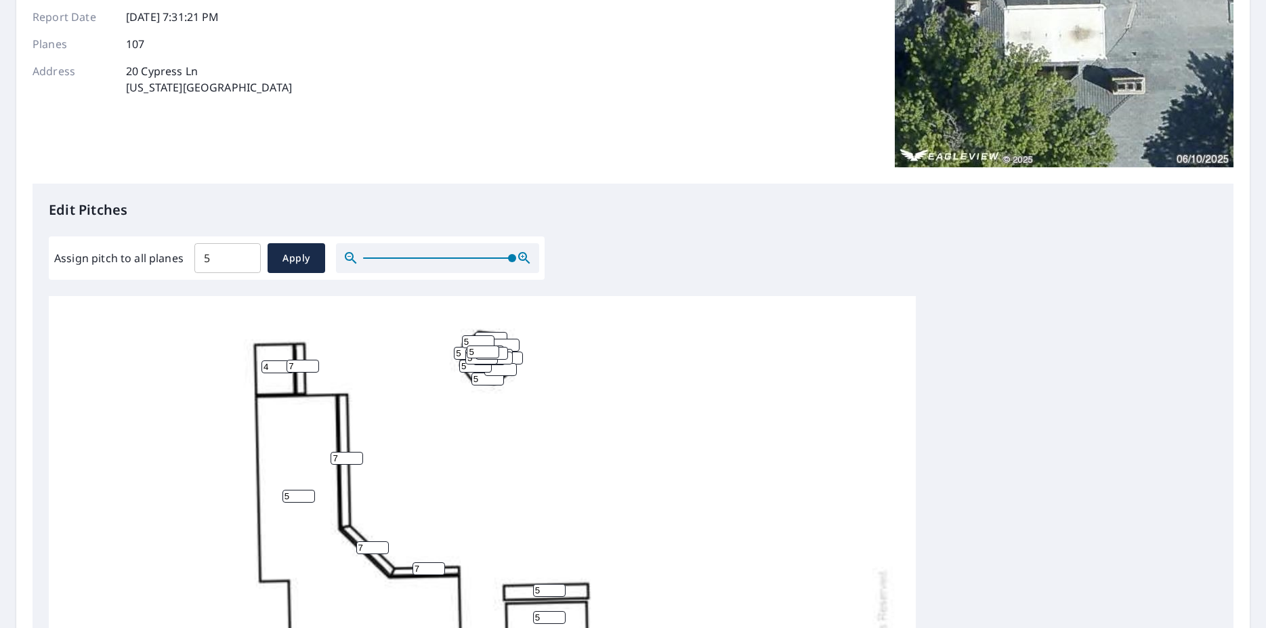
type input "7"
drag, startPoint x: 292, startPoint y: 492, endPoint x: 264, endPoint y: 492, distance: 27.8
click at [282, 492] on input "5" at bounding box center [298, 496] width 33 height 13
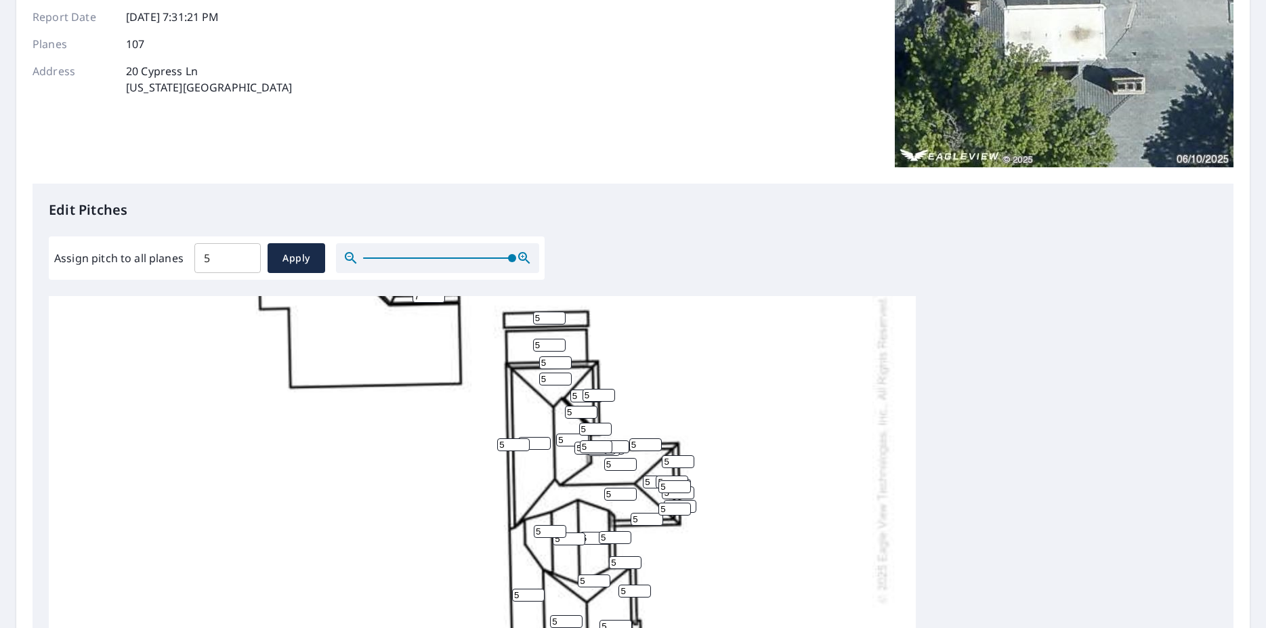
scroll to position [180, 0]
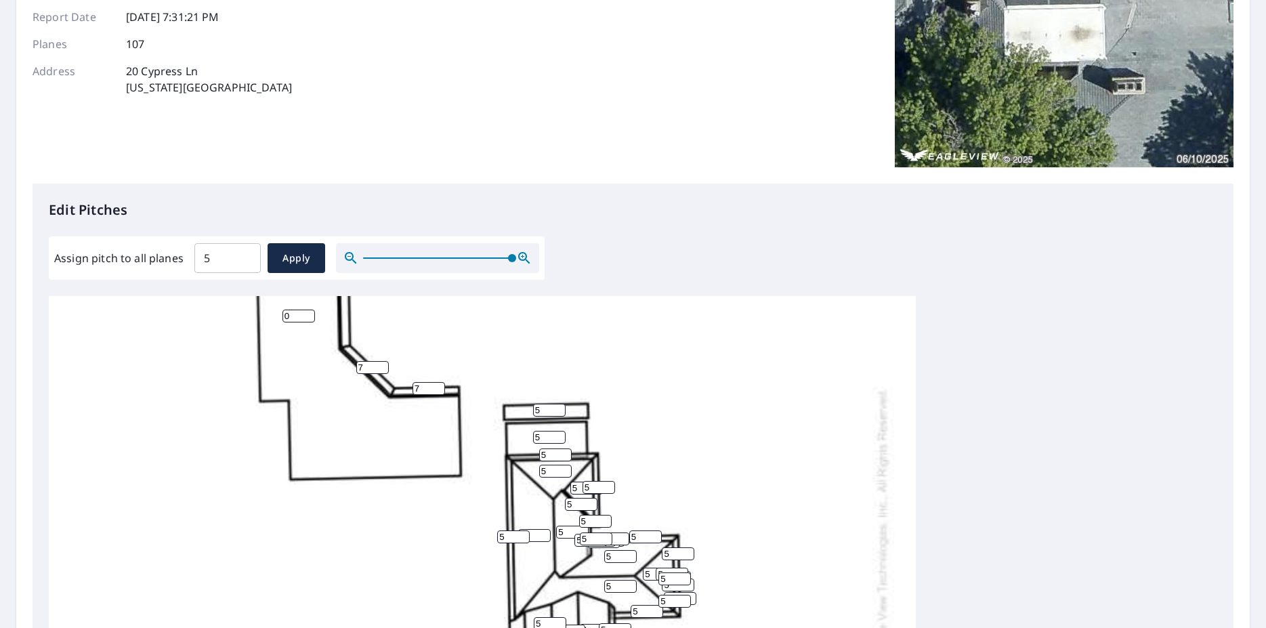
type input "0"
drag, startPoint x: 543, startPoint y: 408, endPoint x: 520, endPoint y: 408, distance: 23.0
click at [533, 408] on input "5" at bounding box center [549, 410] width 33 height 13
type input "7"
drag, startPoint x: 539, startPoint y: 436, endPoint x: 522, endPoint y: 436, distance: 16.9
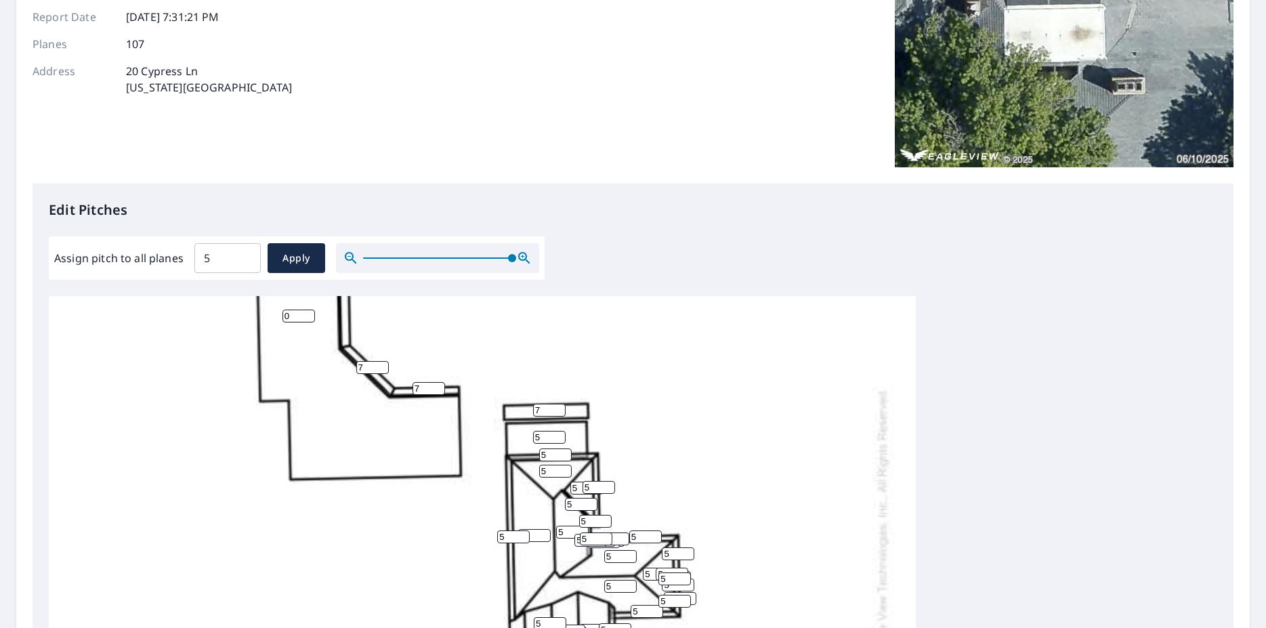
click at [533, 436] on input "5" at bounding box center [549, 437] width 33 height 13
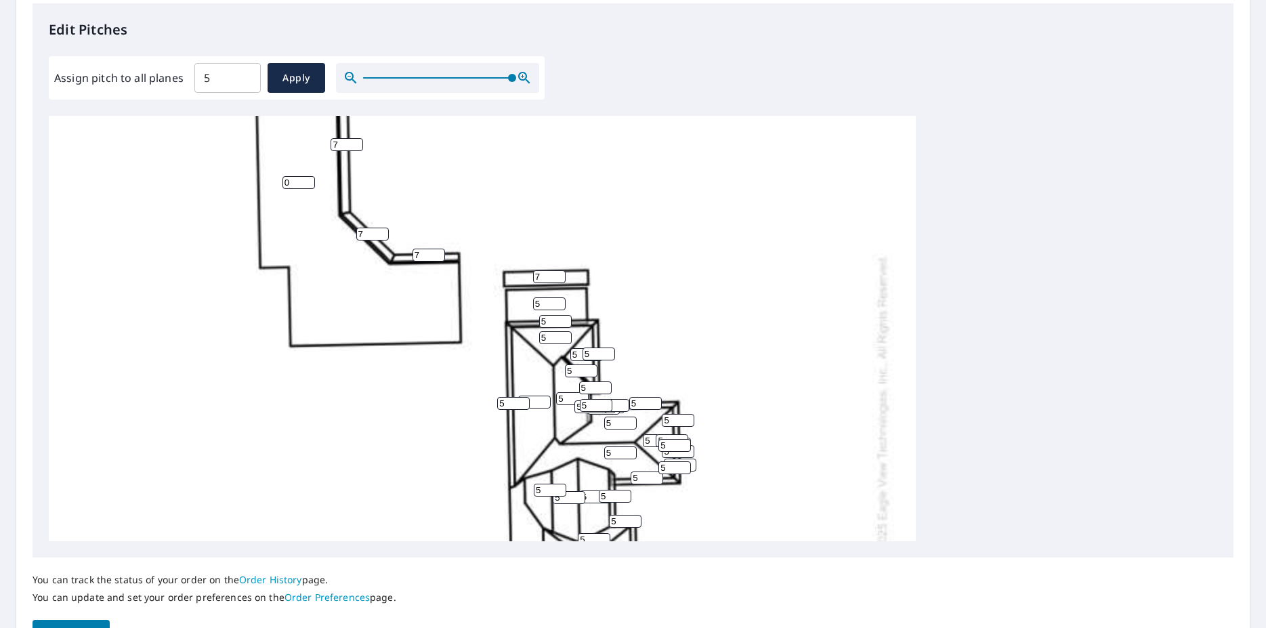
scroll to position [80, 0]
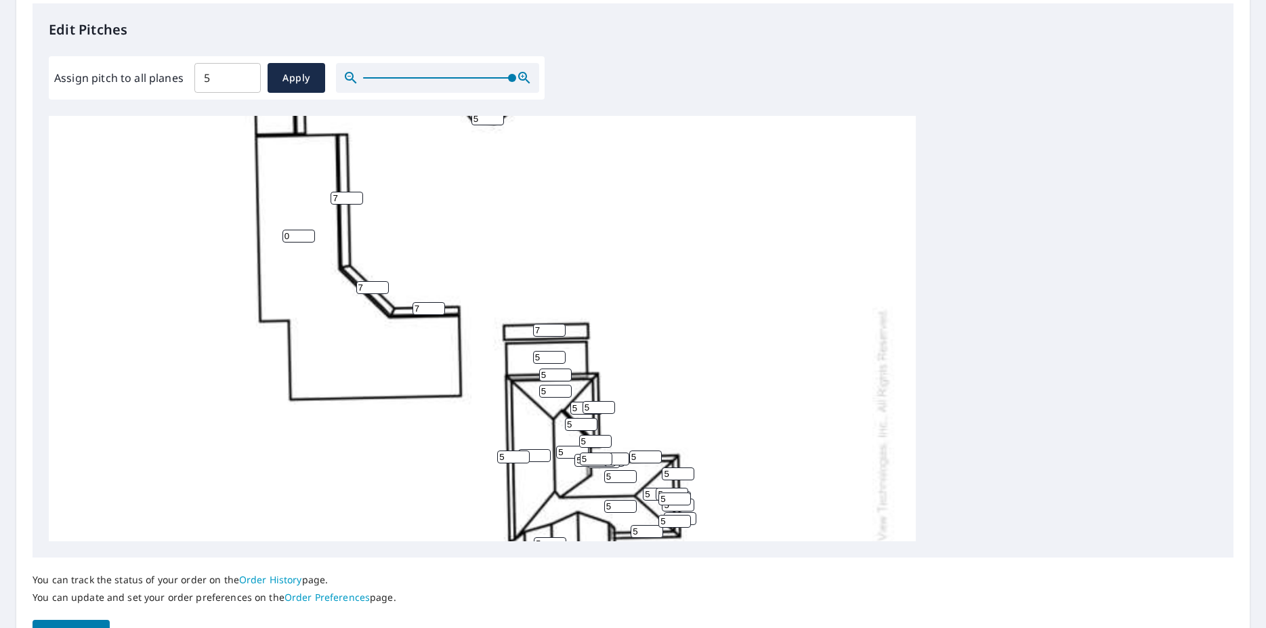
drag, startPoint x: 541, startPoint y: 329, endPoint x: 499, endPoint y: 331, distance: 42.0
click at [533, 330] on input "7" at bounding box center [549, 330] width 33 height 13
drag, startPoint x: 541, startPoint y: 359, endPoint x: 521, endPoint y: 360, distance: 19.7
click at [533, 360] on input "5" at bounding box center [549, 357] width 33 height 13
type input "0"
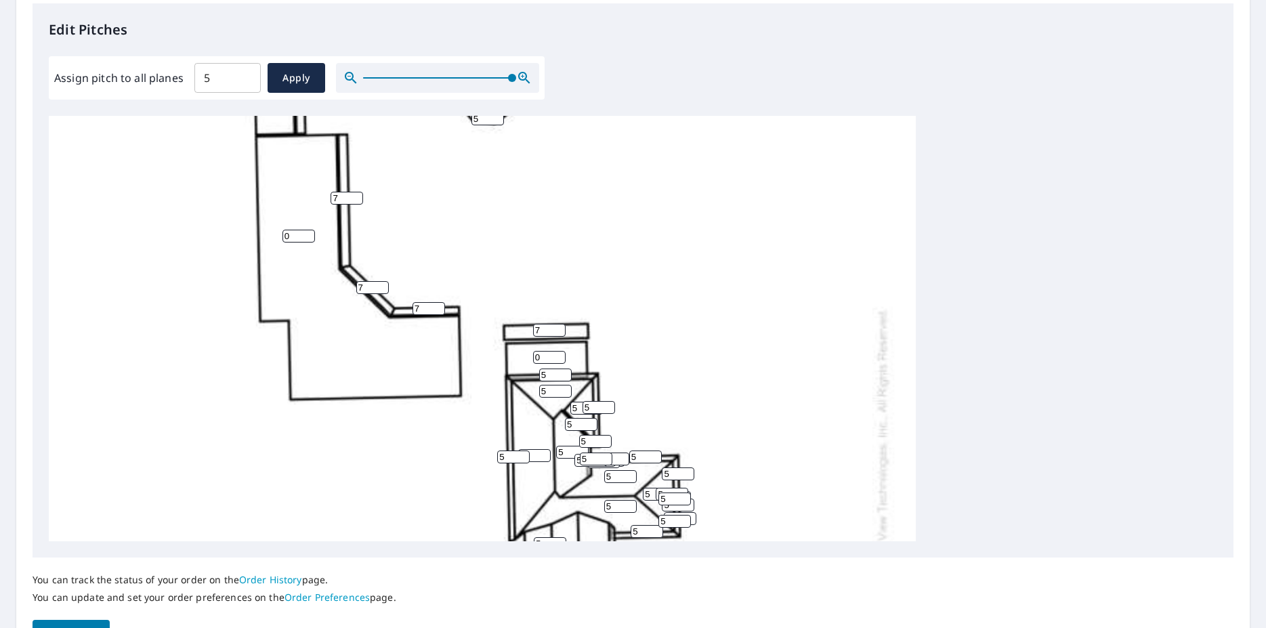
click at [619, 343] on div "0 5 5 5 5 5 5 0 5 5 5 5 5 5 5 5 4 5 5 5 5 5 5 5 5 5 7 7 5 5 5 5 5 5 5 5 5 5 5 5…" at bounding box center [482, 461] width 867 height 851
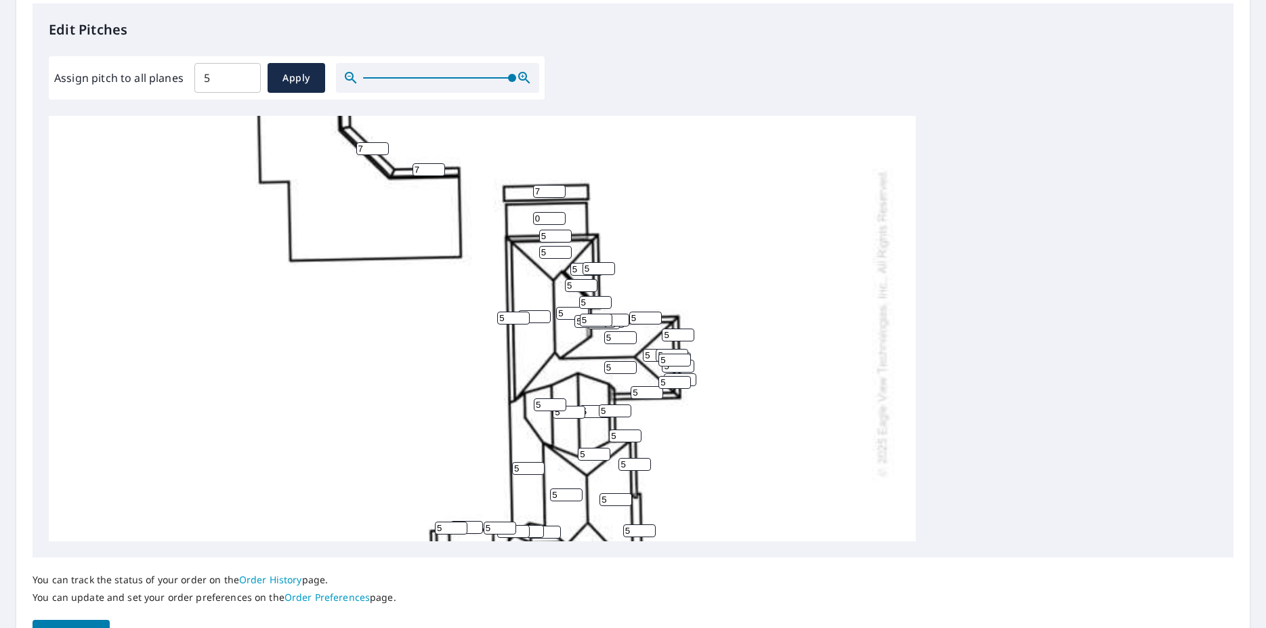
scroll to position [260, 0]
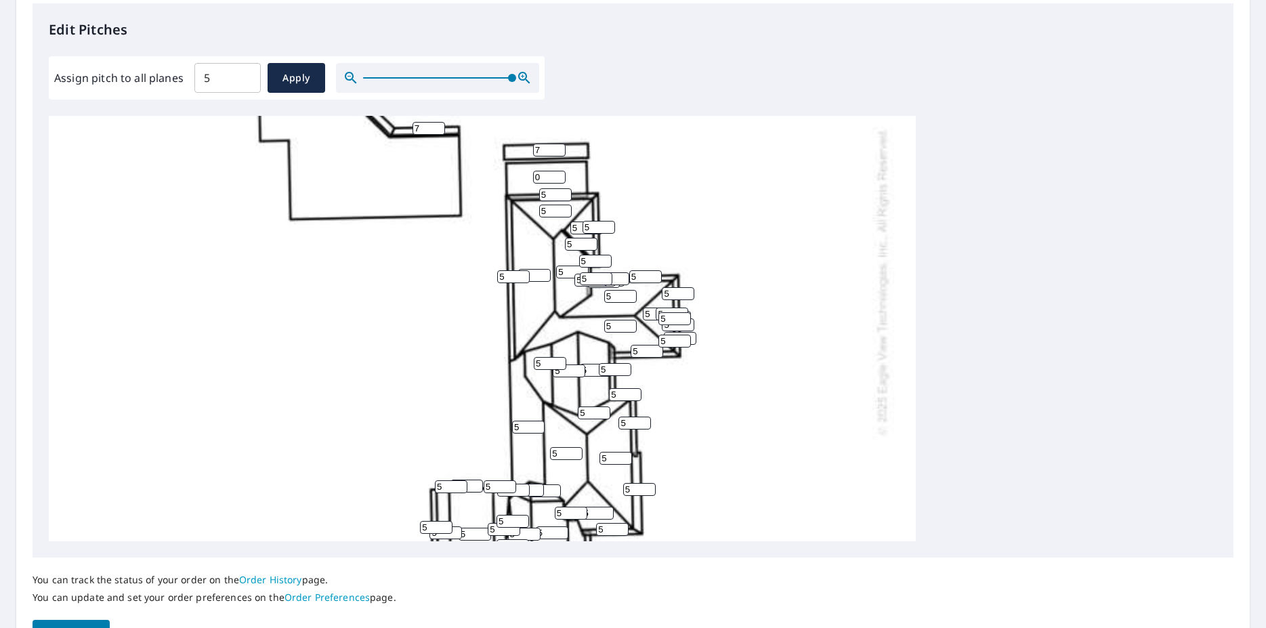
drag, startPoint x: 549, startPoint y: 190, endPoint x: 518, endPoint y: 193, distance: 31.3
click at [539, 193] on input "5" at bounding box center [555, 194] width 33 height 13
drag, startPoint x: 533, startPoint y: 276, endPoint x: 492, endPoint y: 278, distance: 41.3
click at [518, 278] on input "5" at bounding box center [534, 275] width 33 height 13
type input "9"
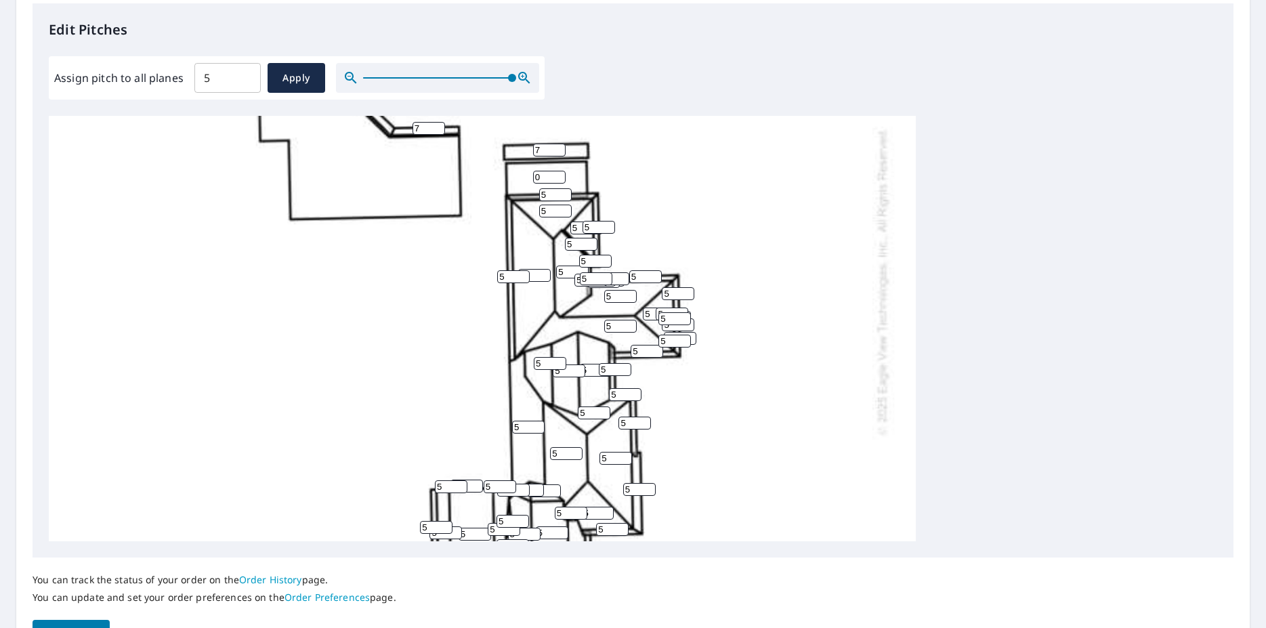
drag, startPoint x: 549, startPoint y: 213, endPoint x: 479, endPoint y: 214, distance: 70.5
click at [539, 213] on input "5" at bounding box center [555, 211] width 33 height 13
type input "9"
drag, startPoint x: 504, startPoint y: 276, endPoint x: 465, endPoint y: 276, distance: 38.6
click at [497, 276] on input "5" at bounding box center [513, 276] width 33 height 13
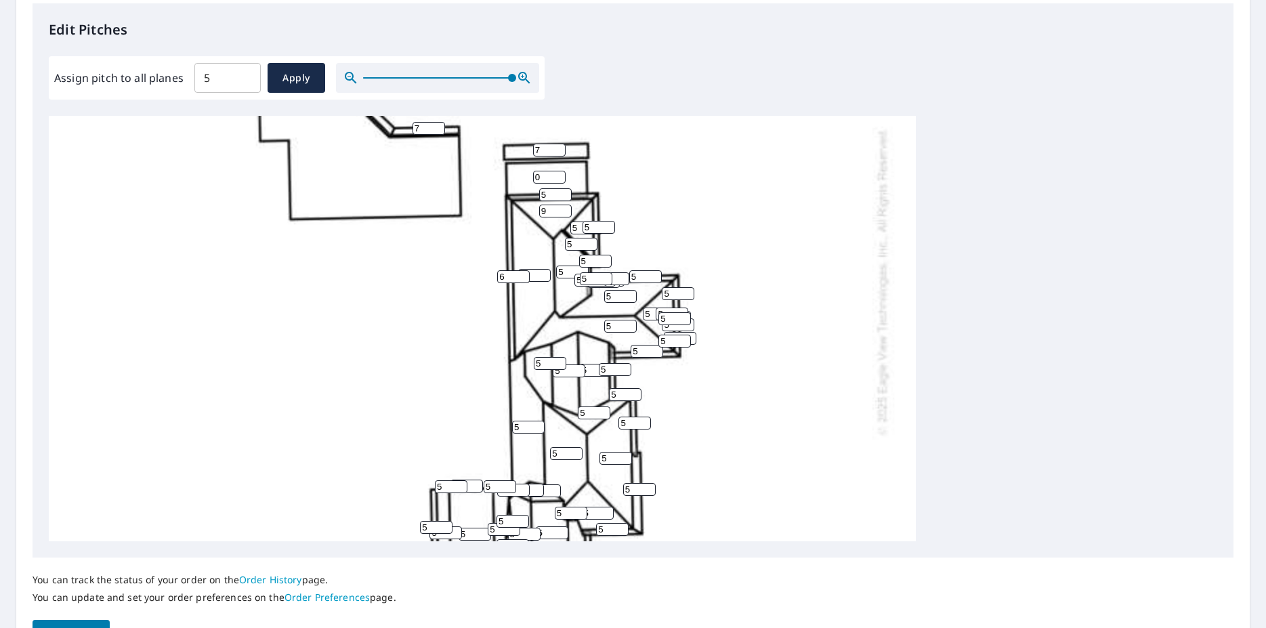
type input "6"
drag, startPoint x: 595, startPoint y: 228, endPoint x: 560, endPoint y: 228, distance: 35.2
click at [583, 228] on input "5" at bounding box center [599, 227] width 33 height 13
type input "6"
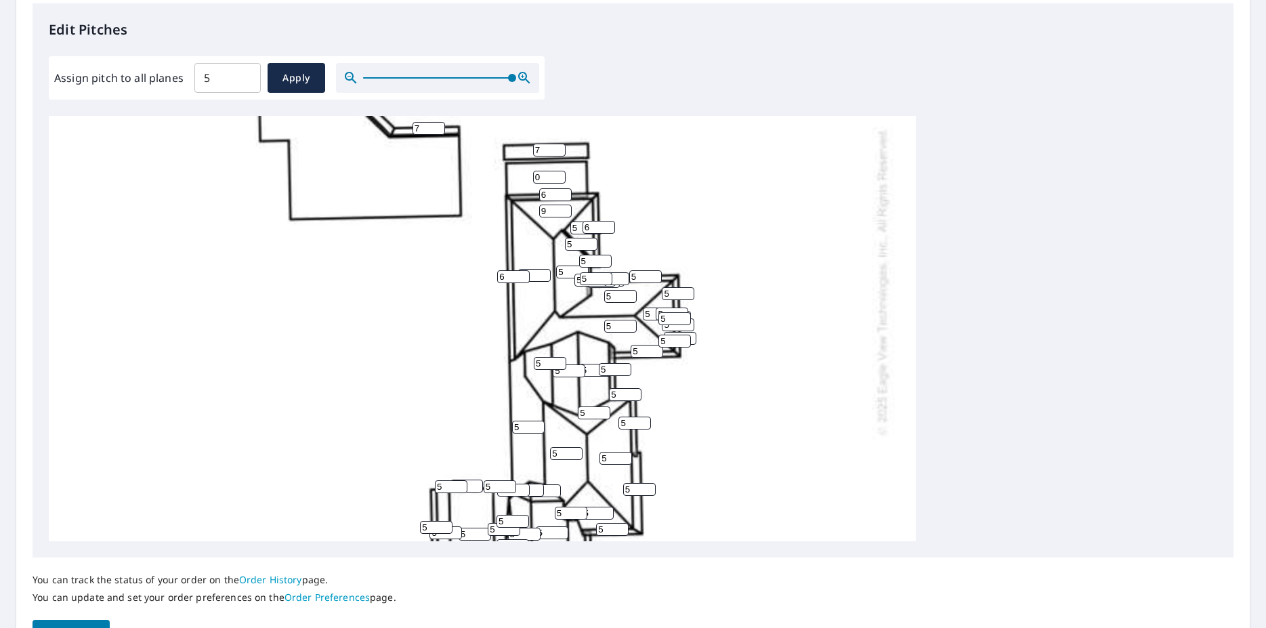
drag, startPoint x: 574, startPoint y: 228, endPoint x: 547, endPoint y: 229, distance: 27.1
click at [570, 228] on input "5" at bounding box center [586, 228] width 33 height 13
drag, startPoint x: 577, startPoint y: 228, endPoint x: 546, endPoint y: 228, distance: 31.2
click at [570, 228] on input "5" at bounding box center [586, 228] width 33 height 13
type input "9"
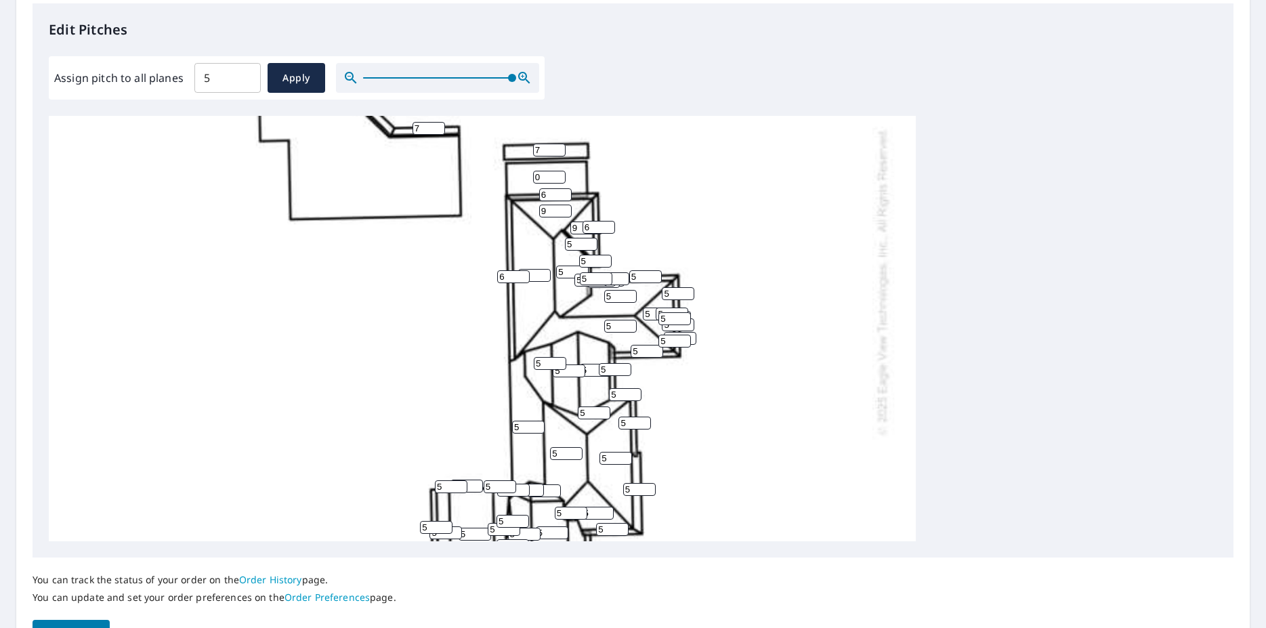
drag, startPoint x: 573, startPoint y: 245, endPoint x: 534, endPoint y: 245, distance: 38.6
click at [565, 245] on input "5" at bounding box center [581, 244] width 33 height 13
type input "9"
drag, startPoint x: 570, startPoint y: 273, endPoint x: 543, endPoint y: 273, distance: 26.4
click at [556, 273] on input "5" at bounding box center [572, 272] width 33 height 13
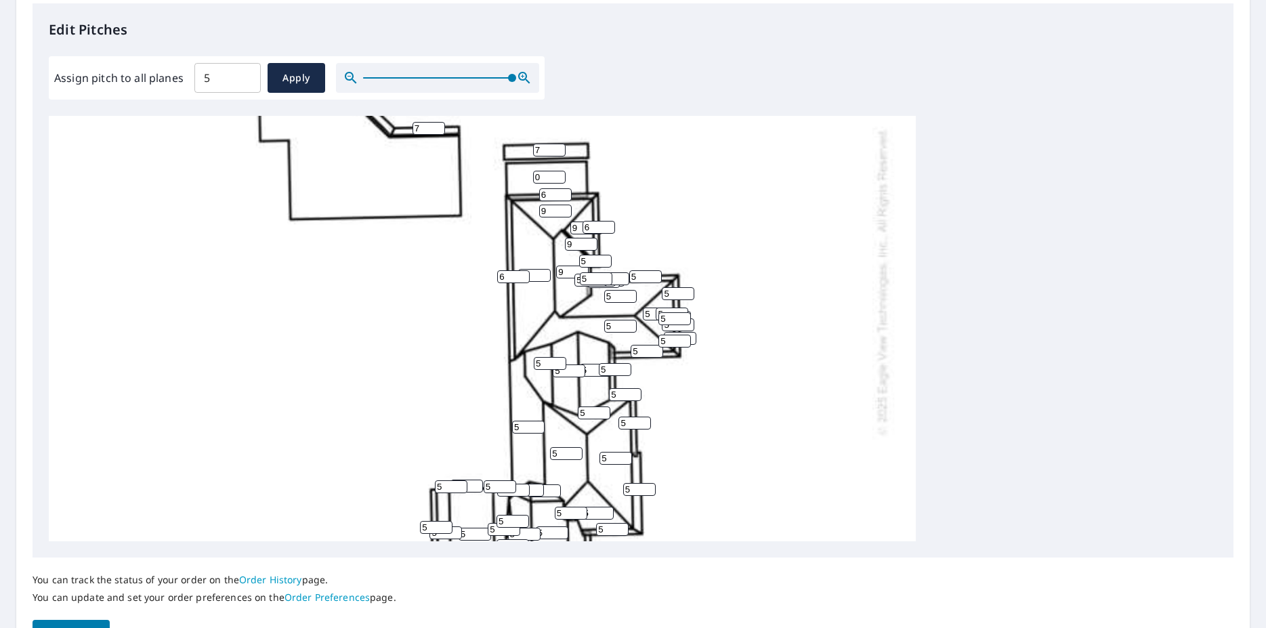
type input "9"
drag, startPoint x: 603, startPoint y: 300, endPoint x: 594, endPoint y: 300, distance: 8.8
click at [604, 300] on input "5" at bounding box center [620, 296] width 33 height 13
type input "9"
drag, startPoint x: 616, startPoint y: 327, endPoint x: 595, endPoint y: 327, distance: 21.0
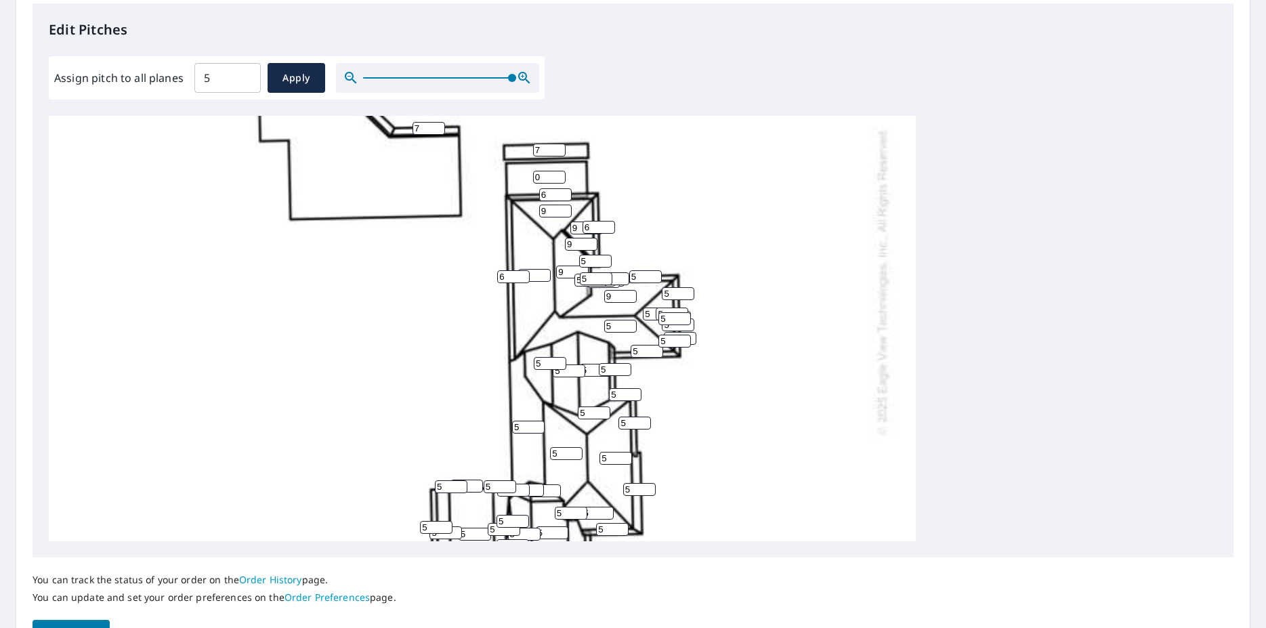
click at [604, 327] on input "5" at bounding box center [620, 326] width 33 height 13
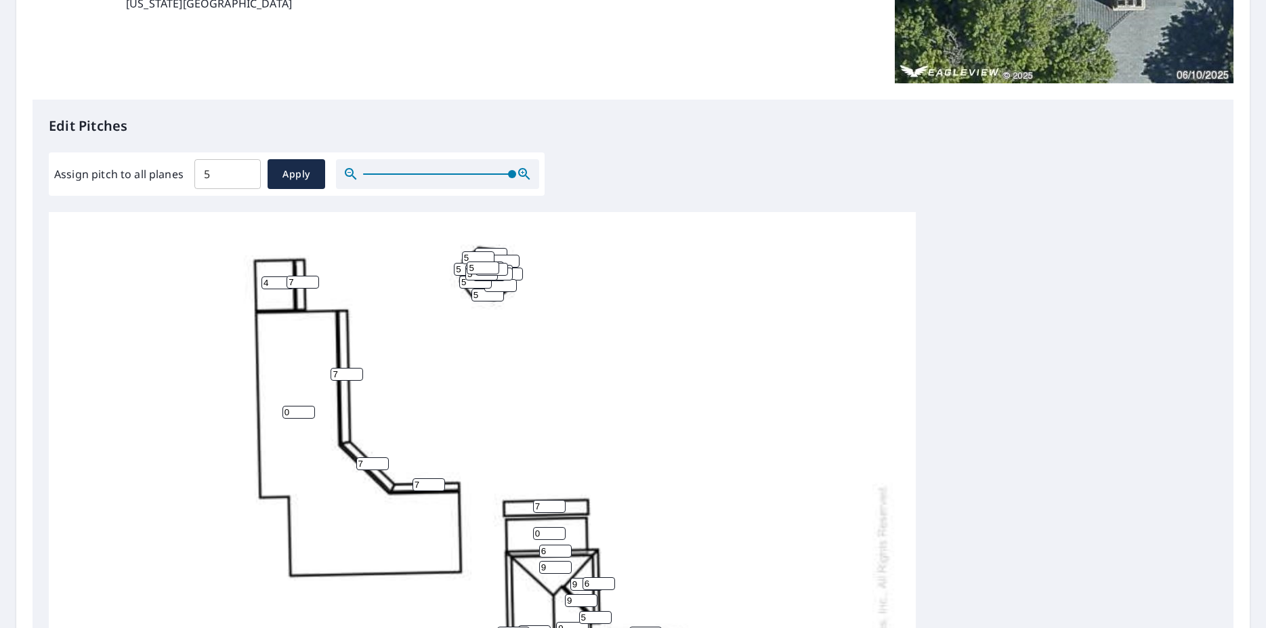
scroll to position [0, 0]
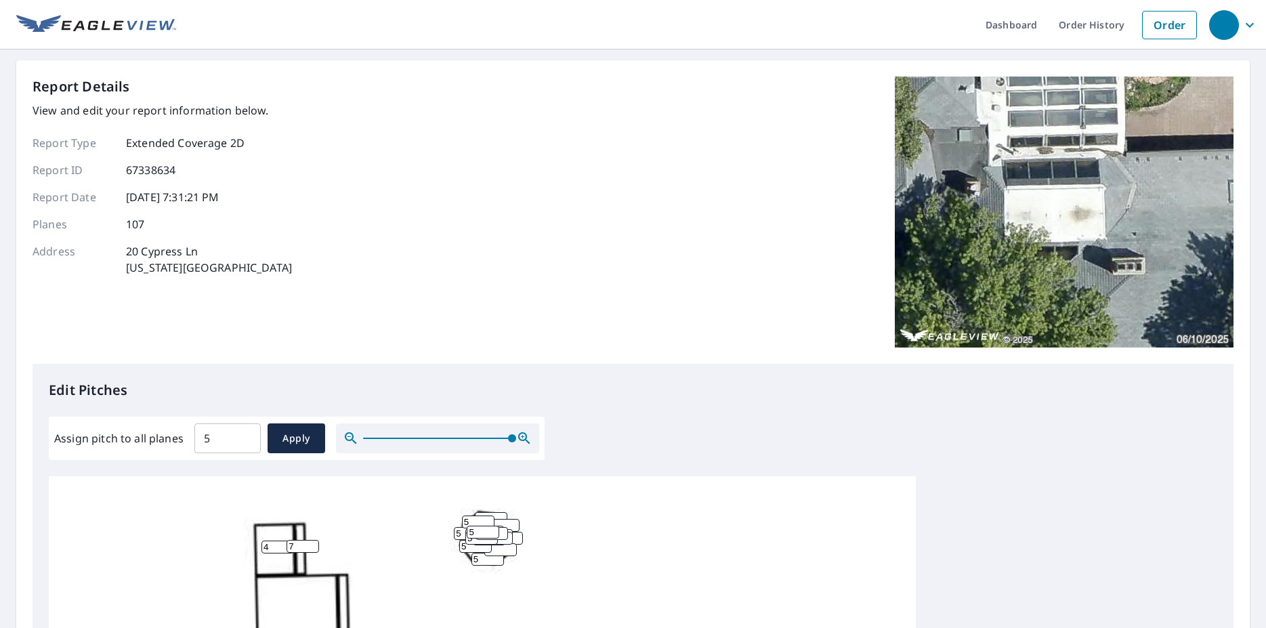
type input "9"
click at [1242, 28] on icon "button" at bounding box center [1250, 25] width 16 height 16
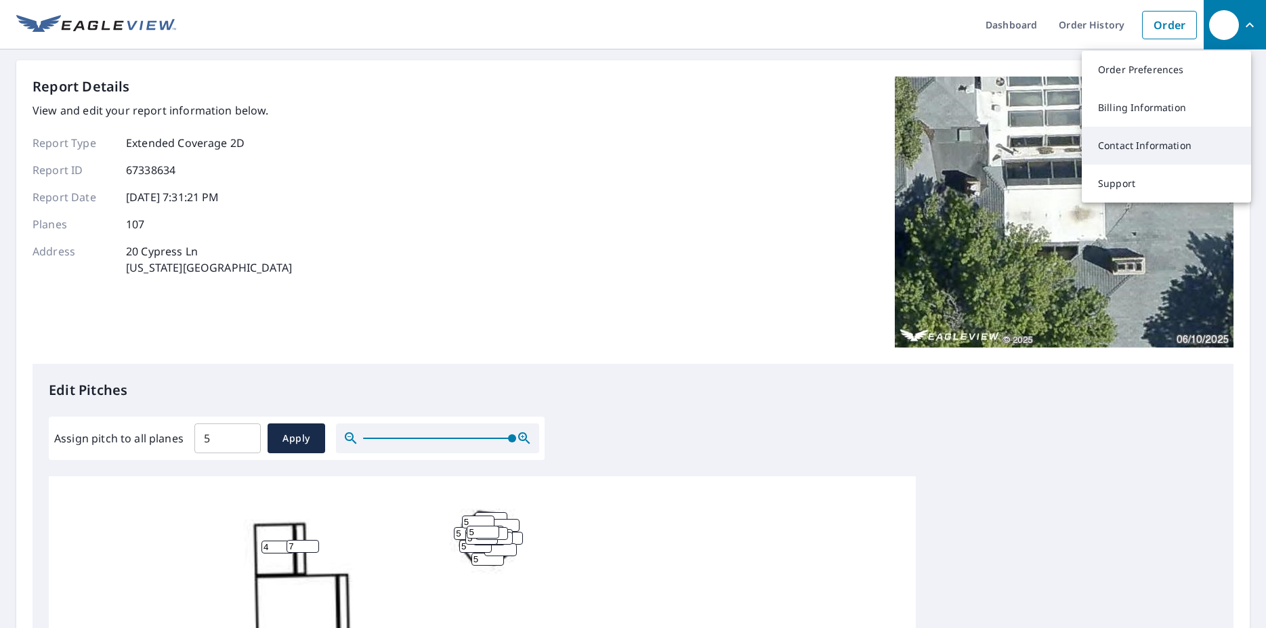
click at [1135, 144] on link "Contact Information" at bounding box center [1166, 146] width 169 height 38
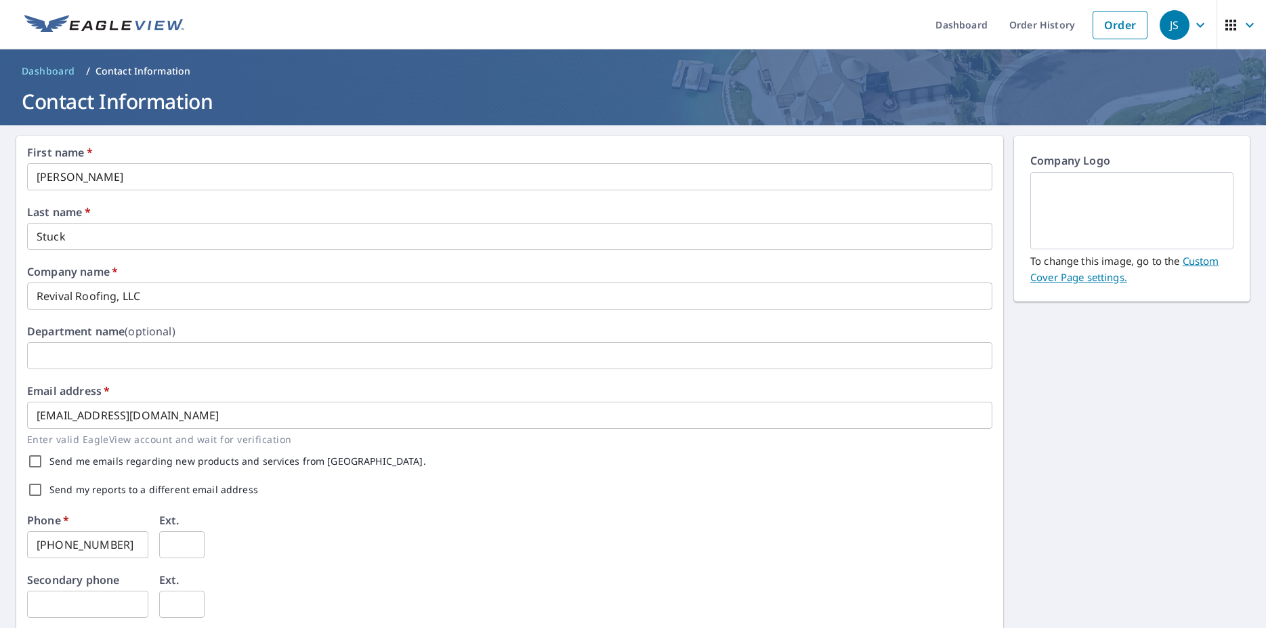
click at [1242, 18] on icon "button" at bounding box center [1250, 25] width 16 height 16
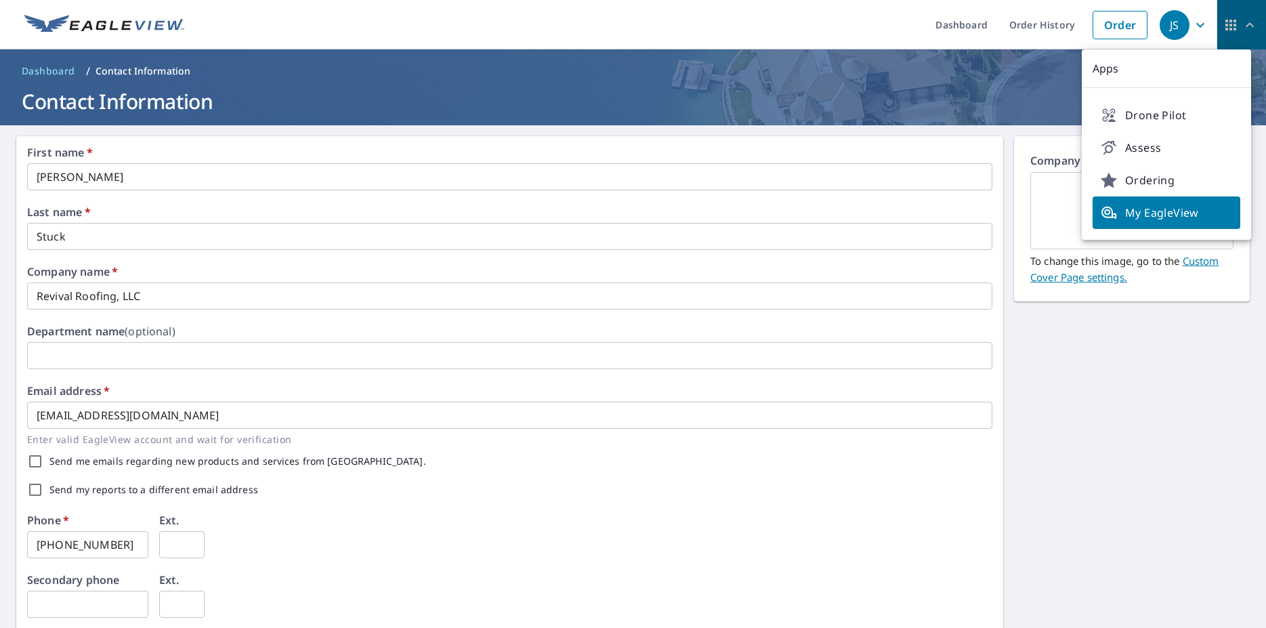
click at [1223, 33] on span "button" at bounding box center [1242, 25] width 38 height 33
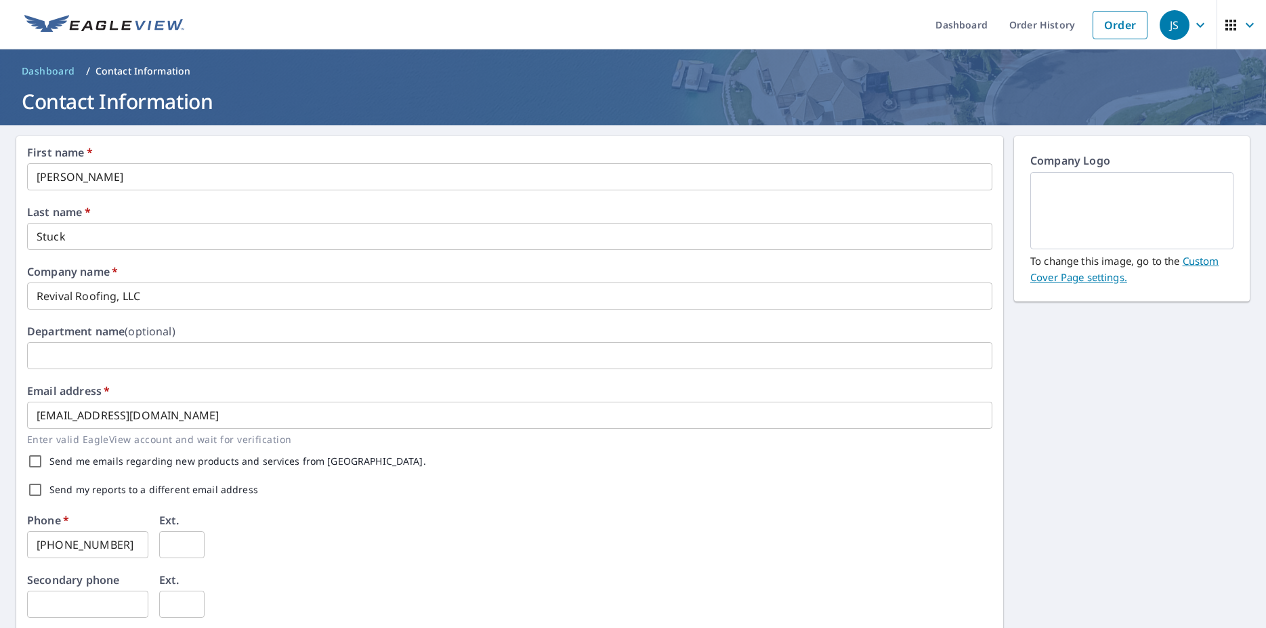
click at [1175, 28] on div "JS" at bounding box center [1175, 25] width 30 height 30
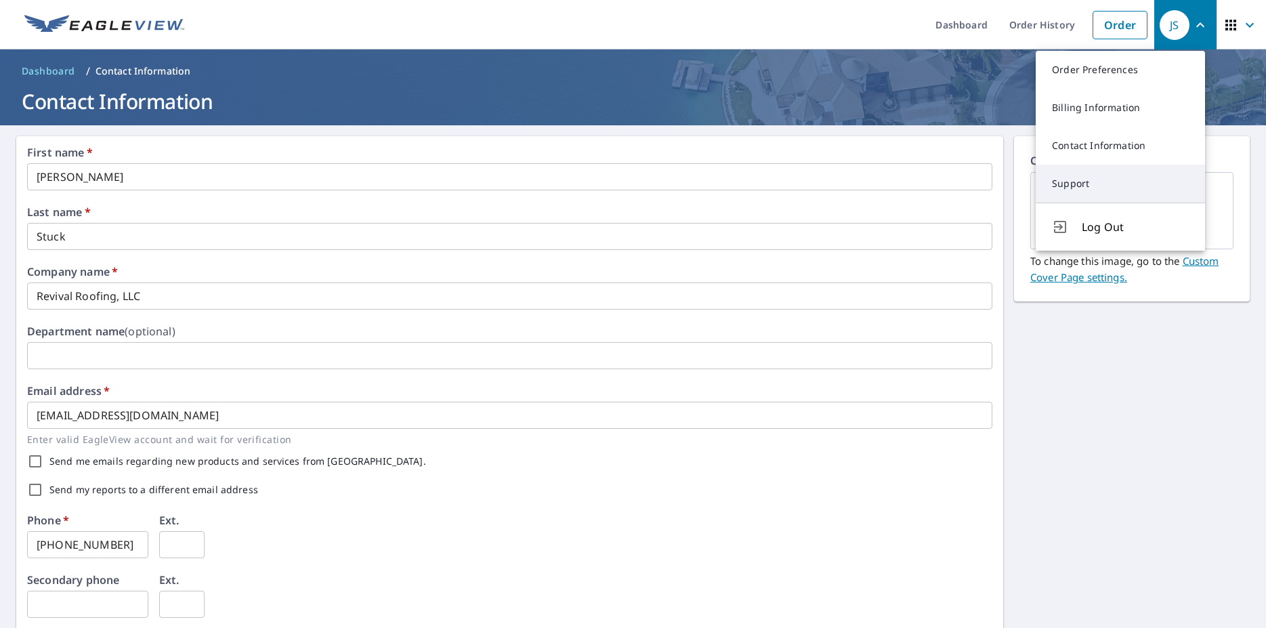
click at [1090, 182] on link "Support" at bounding box center [1120, 184] width 169 height 38
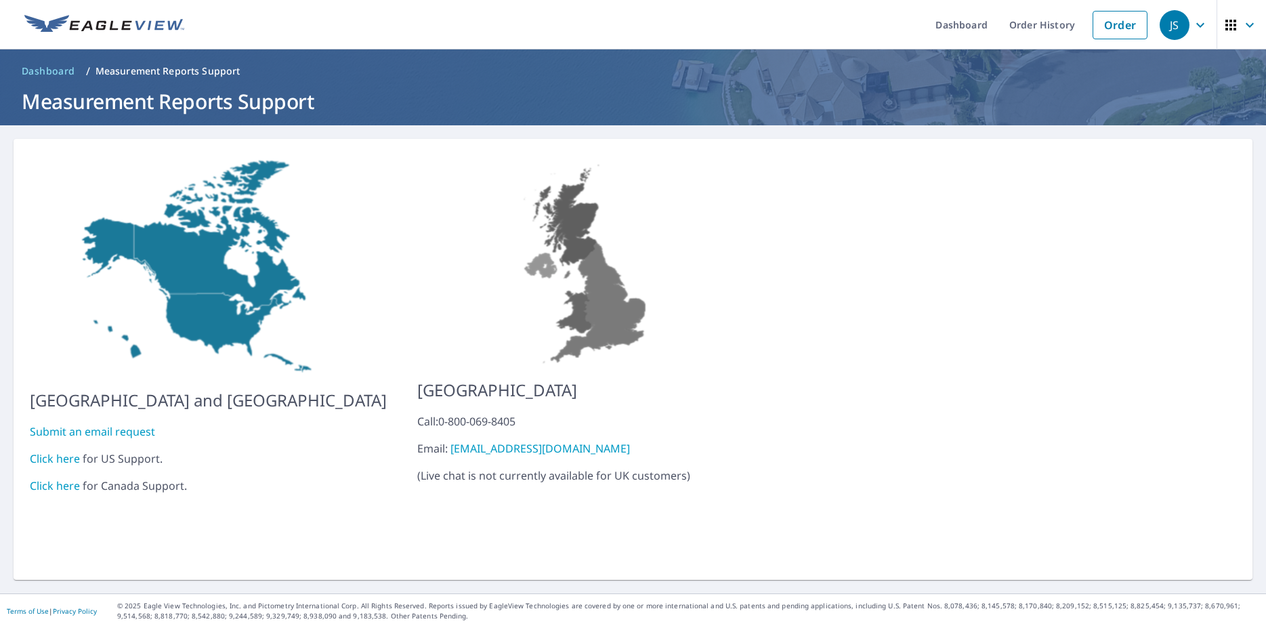
click at [63, 451] on link "Click here" at bounding box center [55, 458] width 50 height 15
click at [1007, 20] on link "Order History" at bounding box center [1041, 24] width 87 height 49
